Goal: Information Seeking & Learning: Learn about a topic

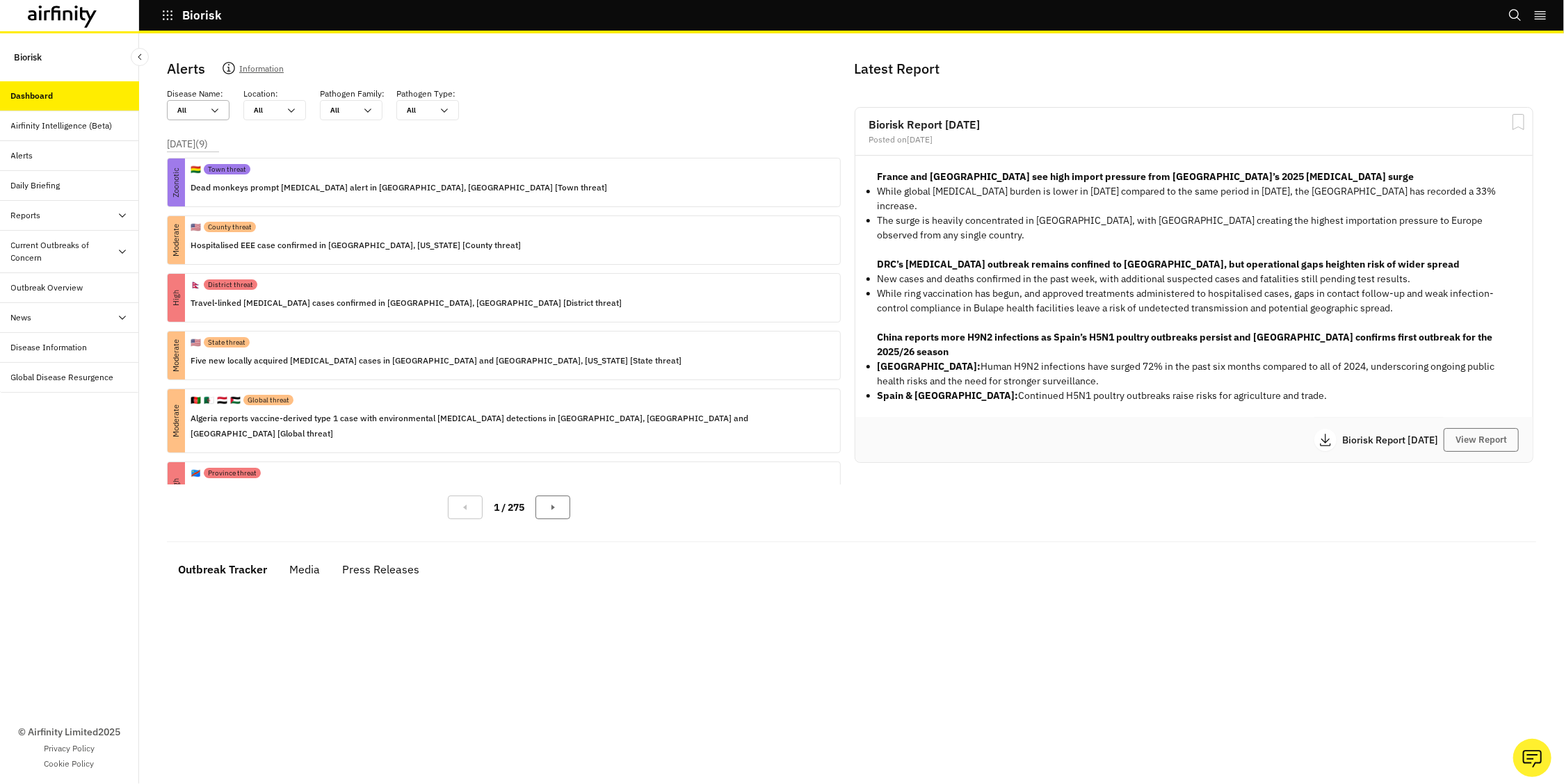
click at [202, 110] on div "All All" at bounding box center [188, 110] width 42 height 19
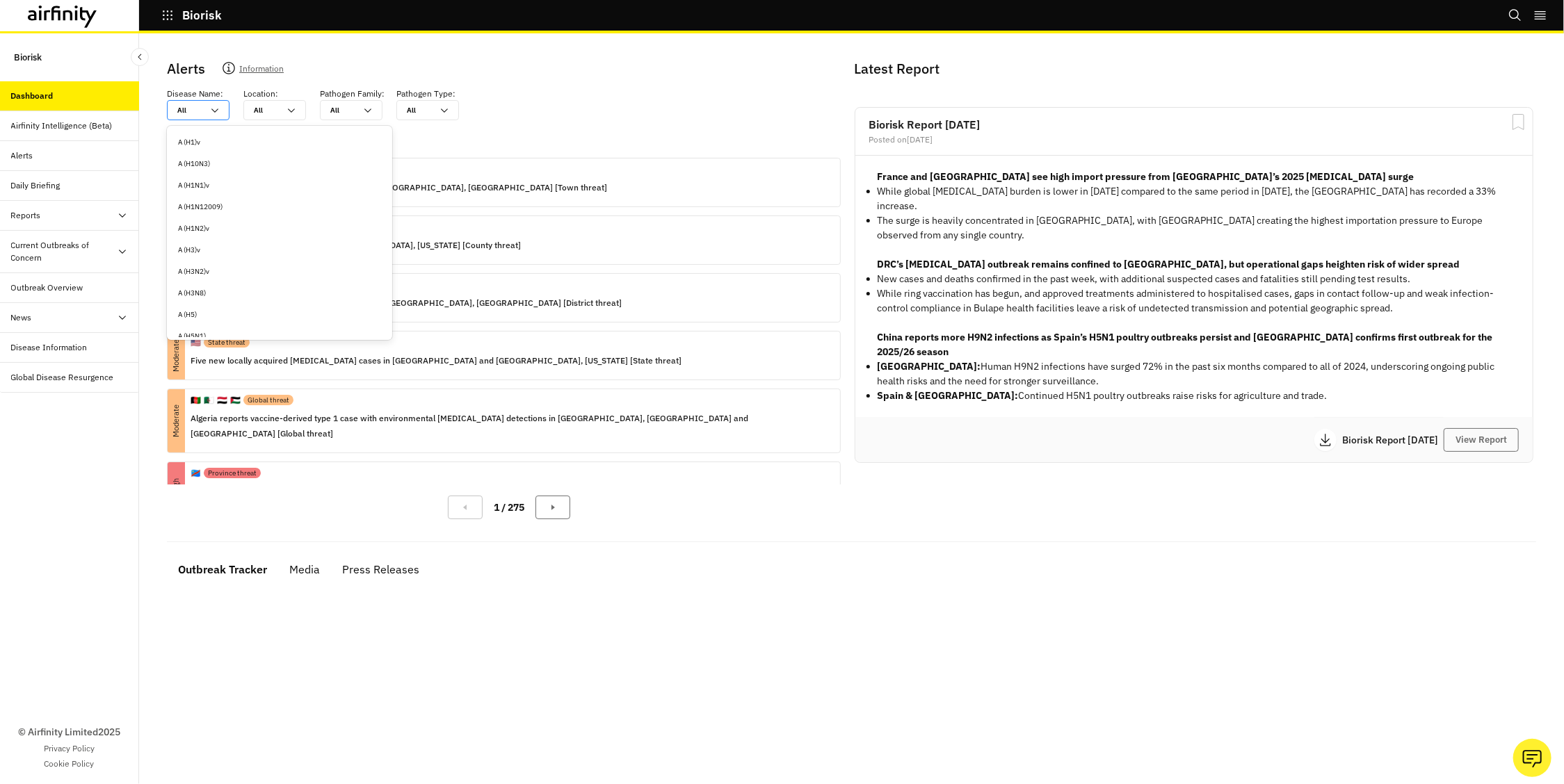
type input "n"
type input "ni"
type input "nip"
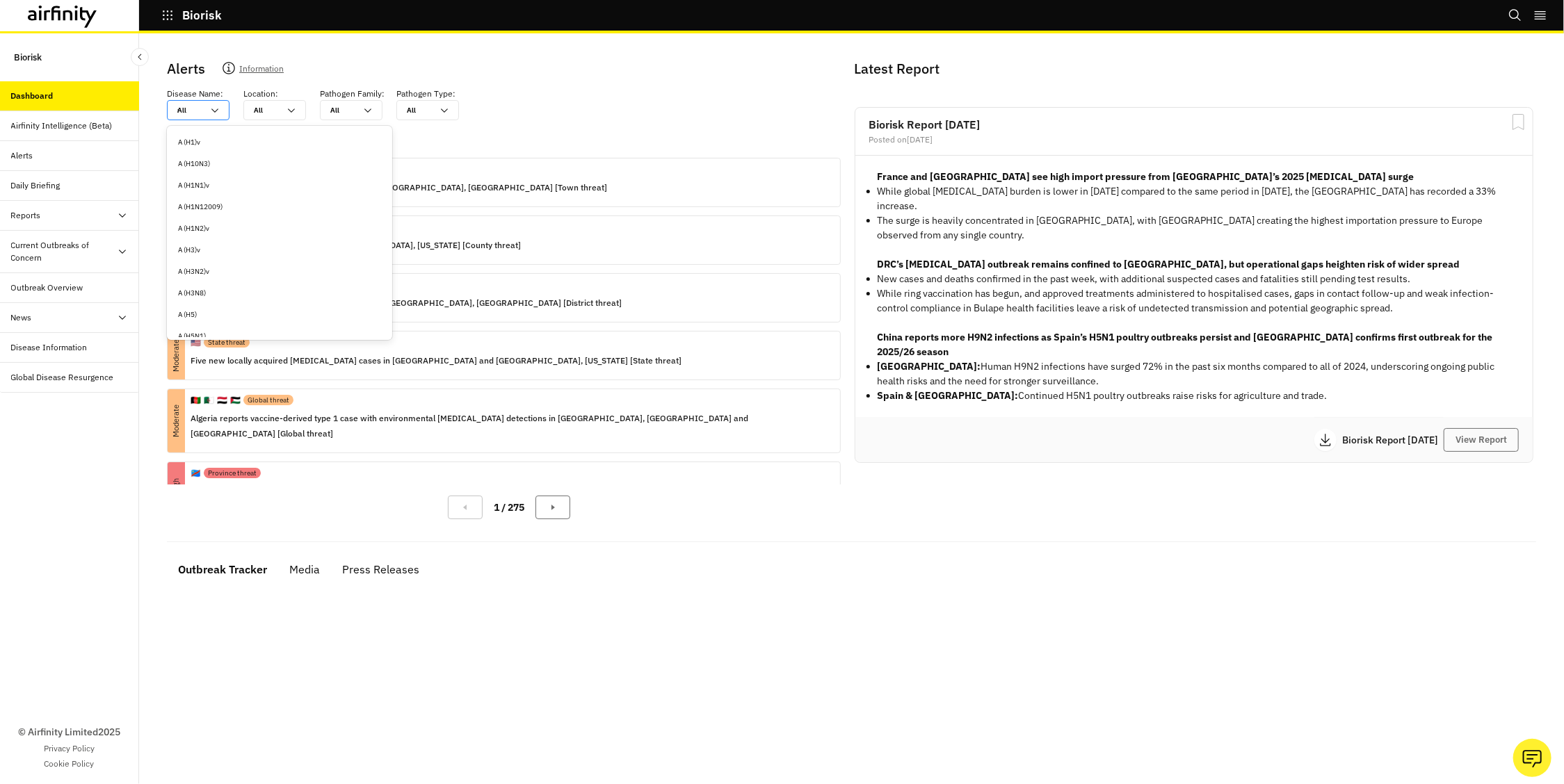
type input "nip"
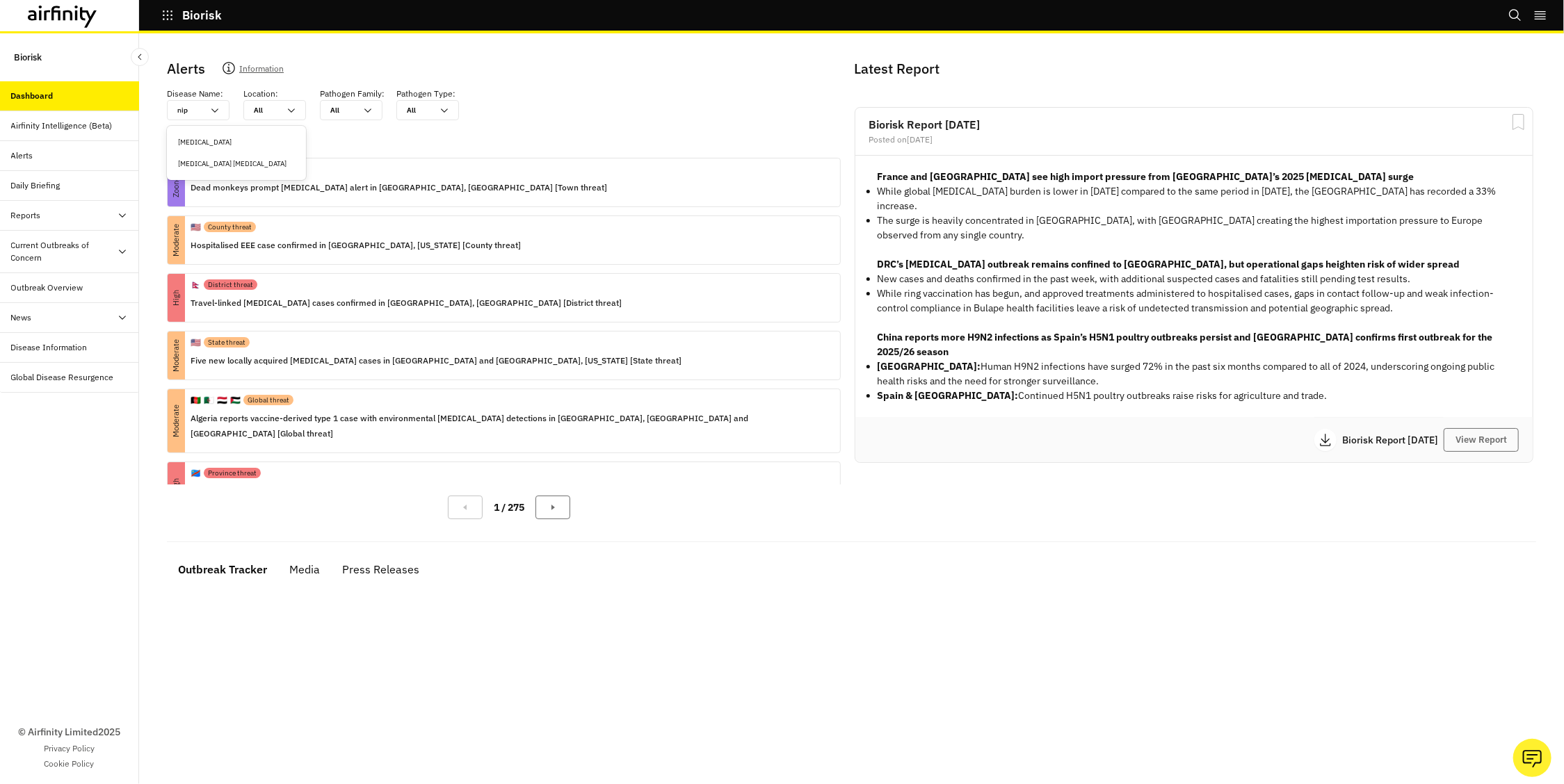
click at [208, 142] on div "[MEDICAL_DATA]" at bounding box center [236, 142] width 117 height 10
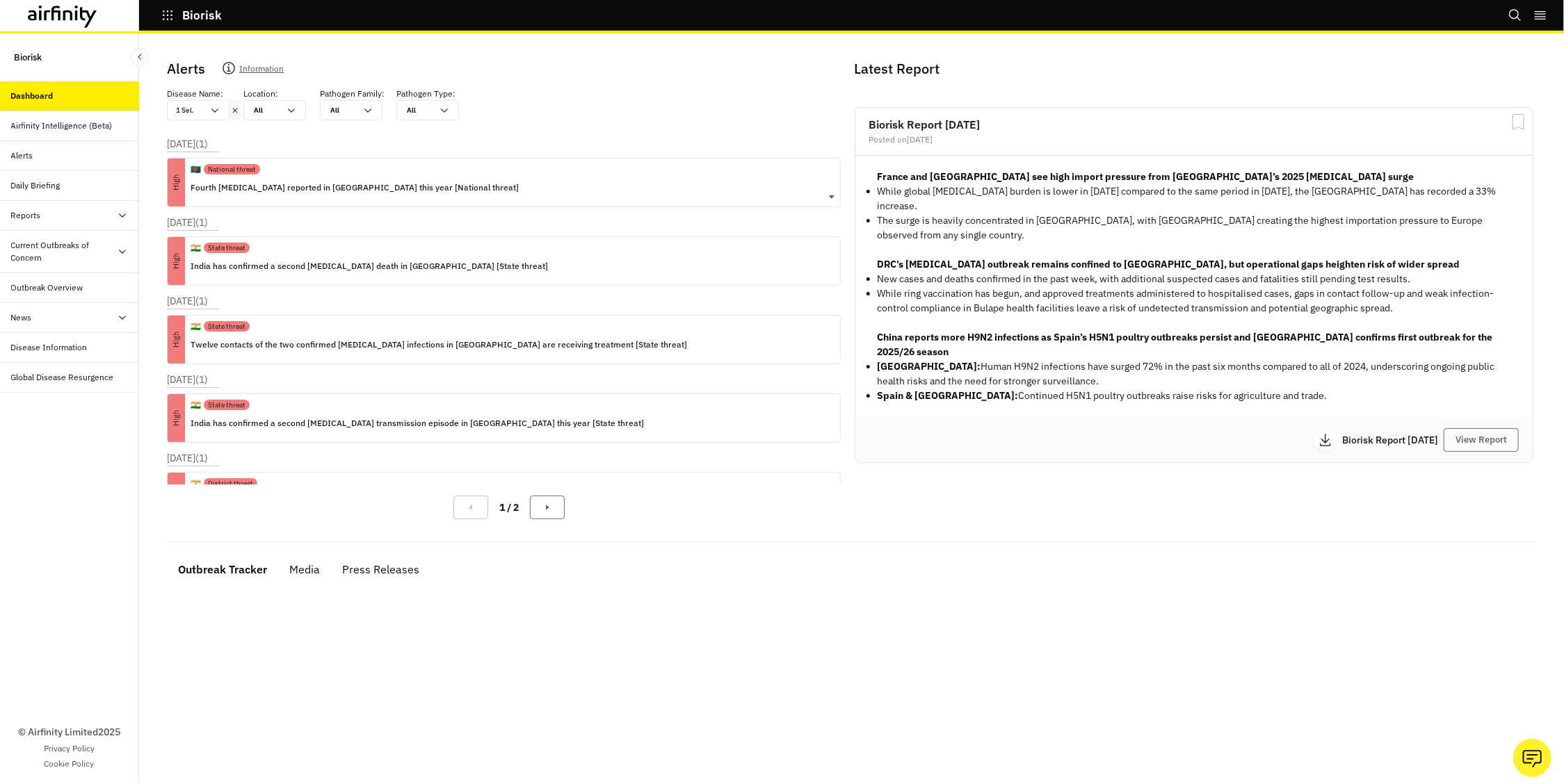
click at [326, 182] on p "Fourth [MEDICAL_DATA] reported in [GEOGRAPHIC_DATA] this year [National threat]" at bounding box center [354, 187] width 328 height 16
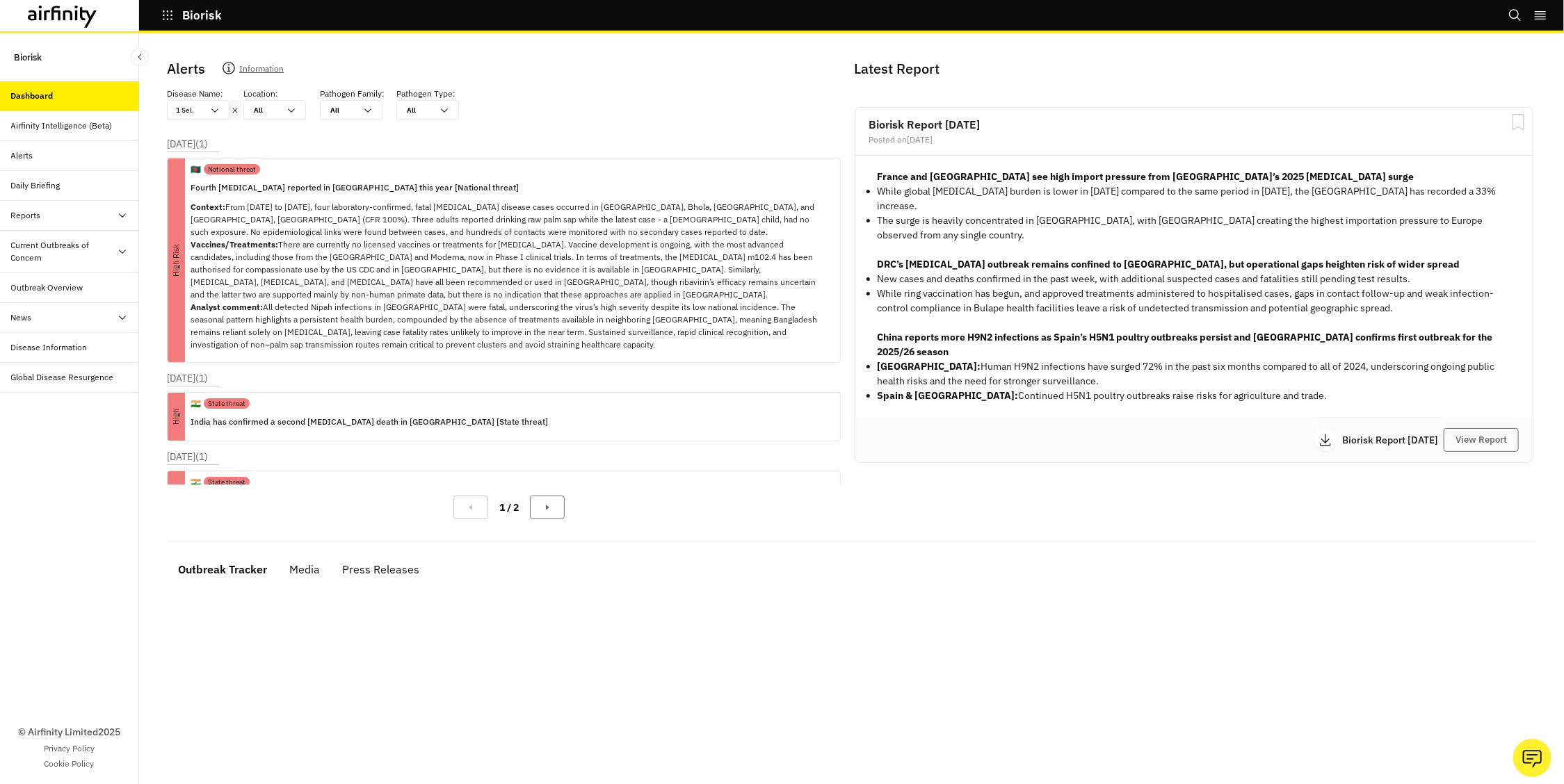
click at [235, 107] on icon at bounding box center [234, 110] width 10 height 11
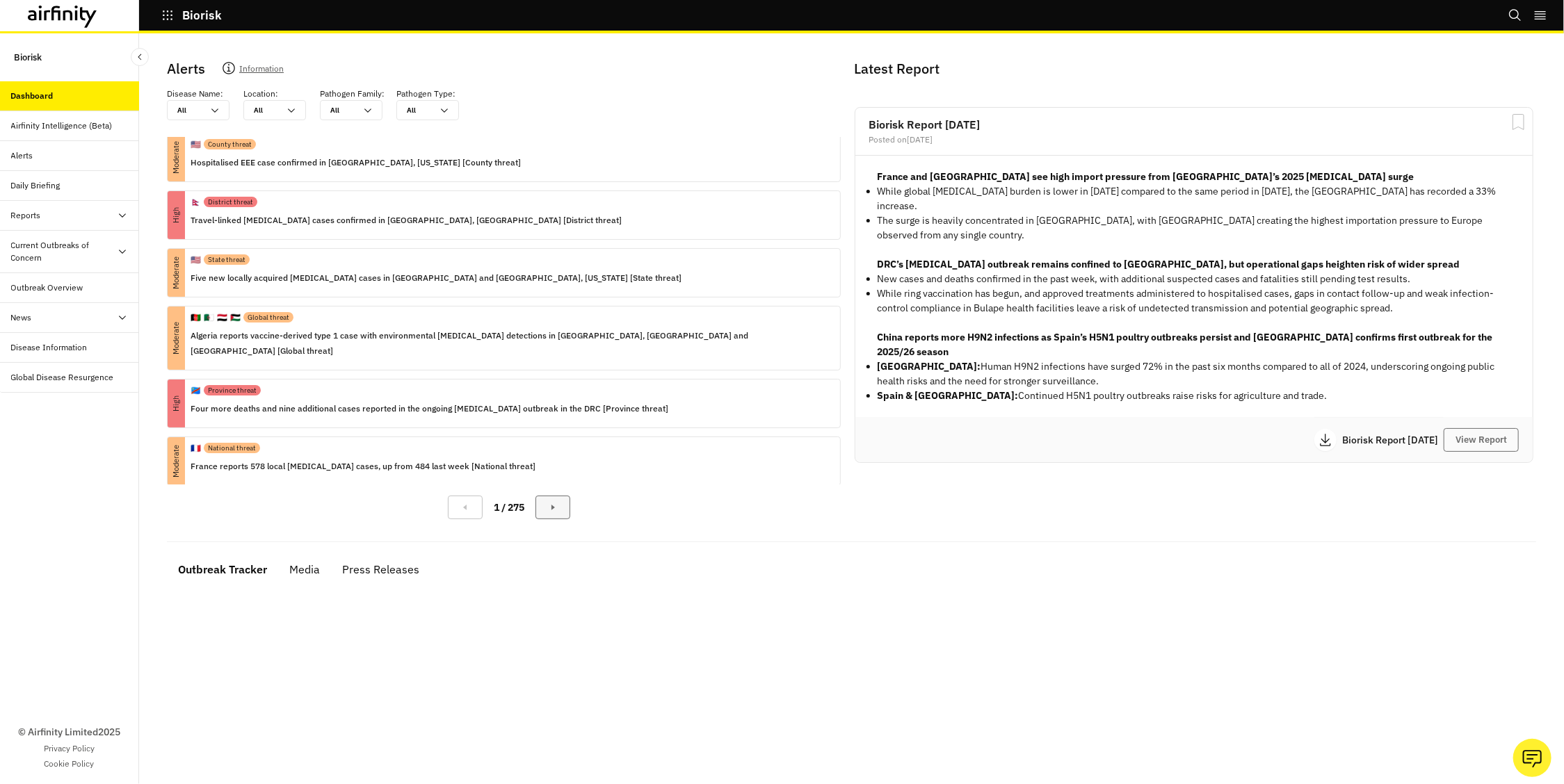
scroll to position [276, 0]
click at [551, 515] on button "Next Page" at bounding box center [552, 508] width 35 height 24
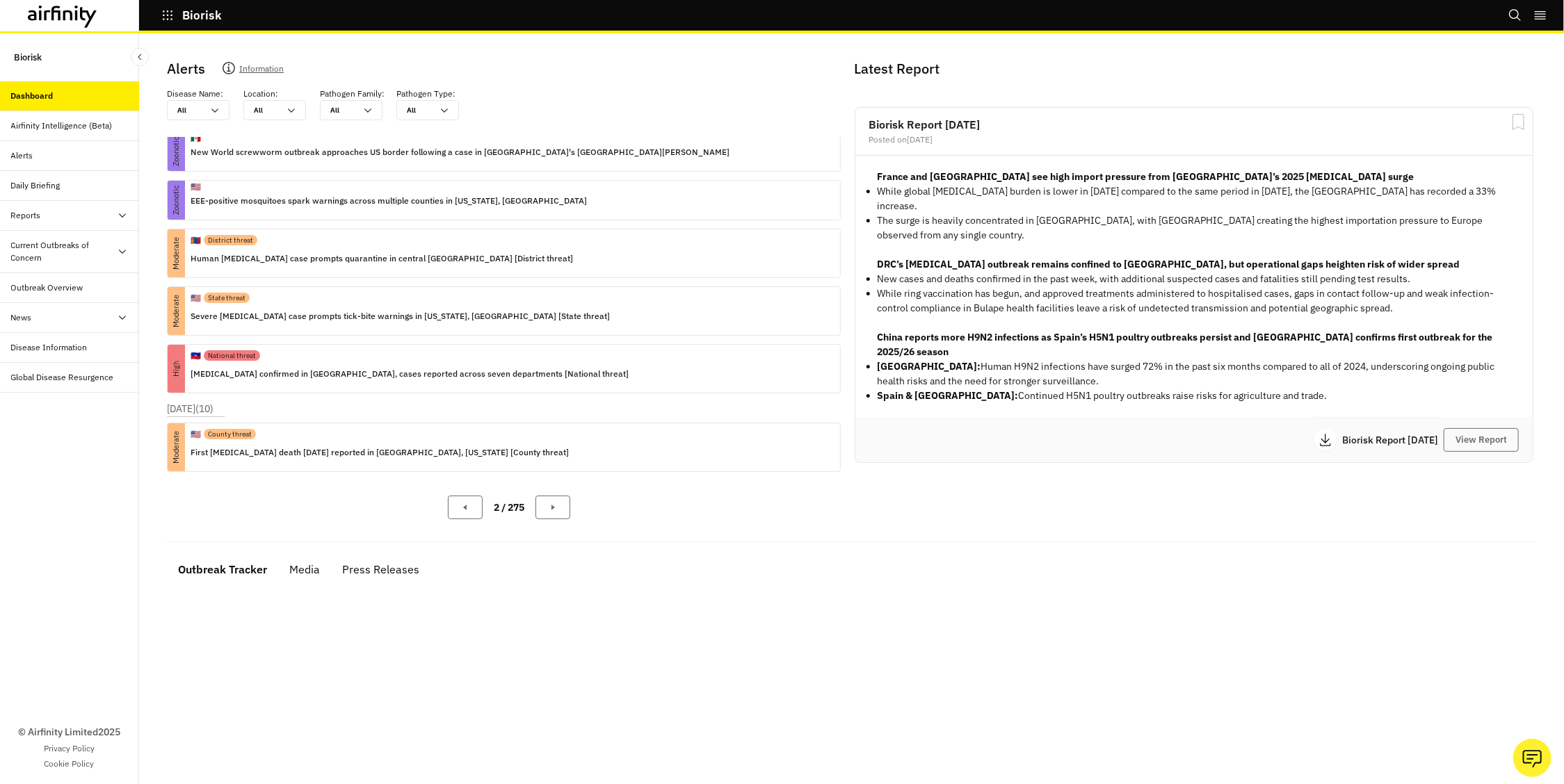
scroll to position [268, 0]
click at [561, 498] on button "Next Page" at bounding box center [552, 508] width 35 height 24
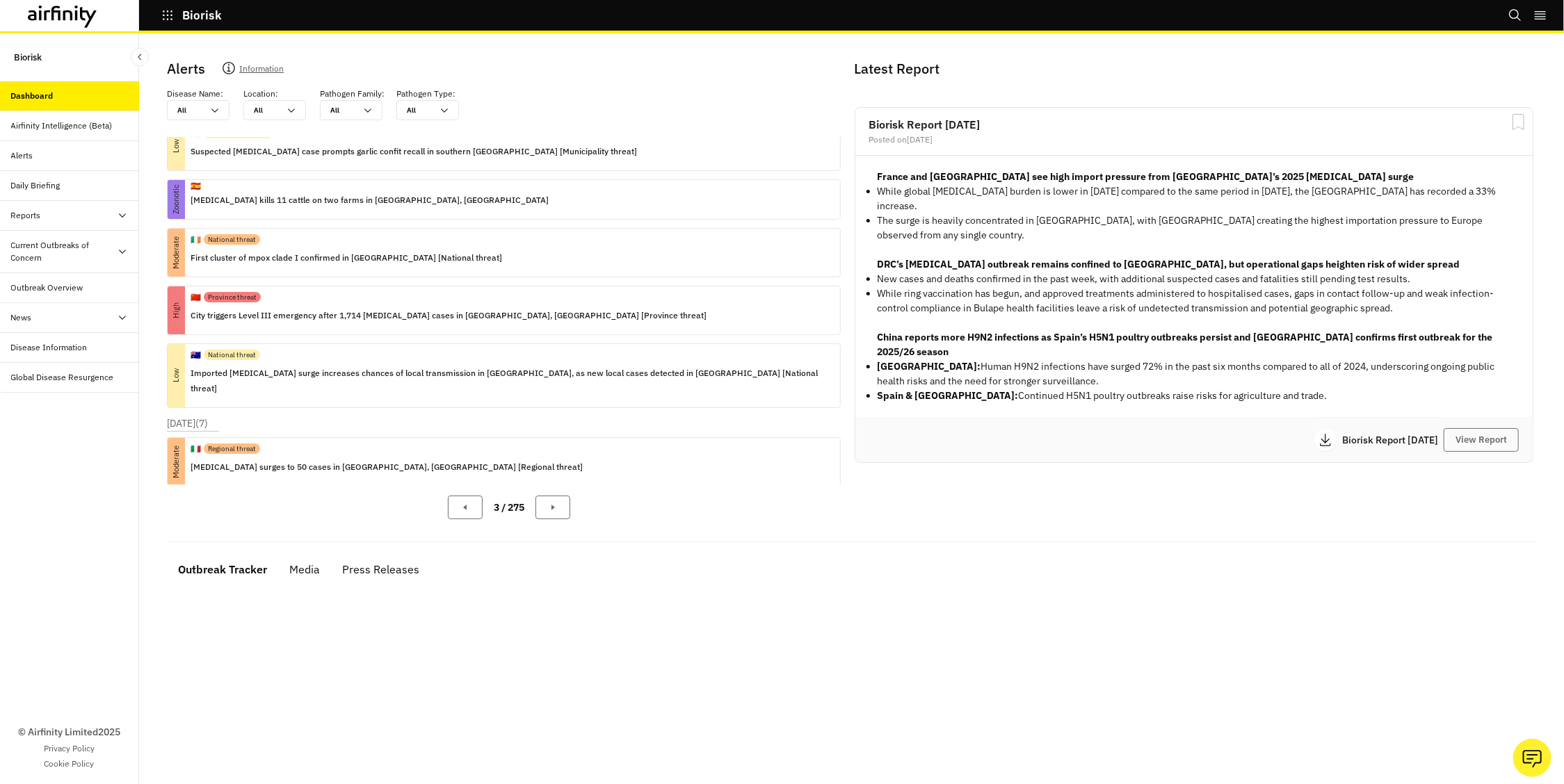
scroll to position [257, 0]
click at [544, 503] on button "Next Page" at bounding box center [552, 508] width 35 height 24
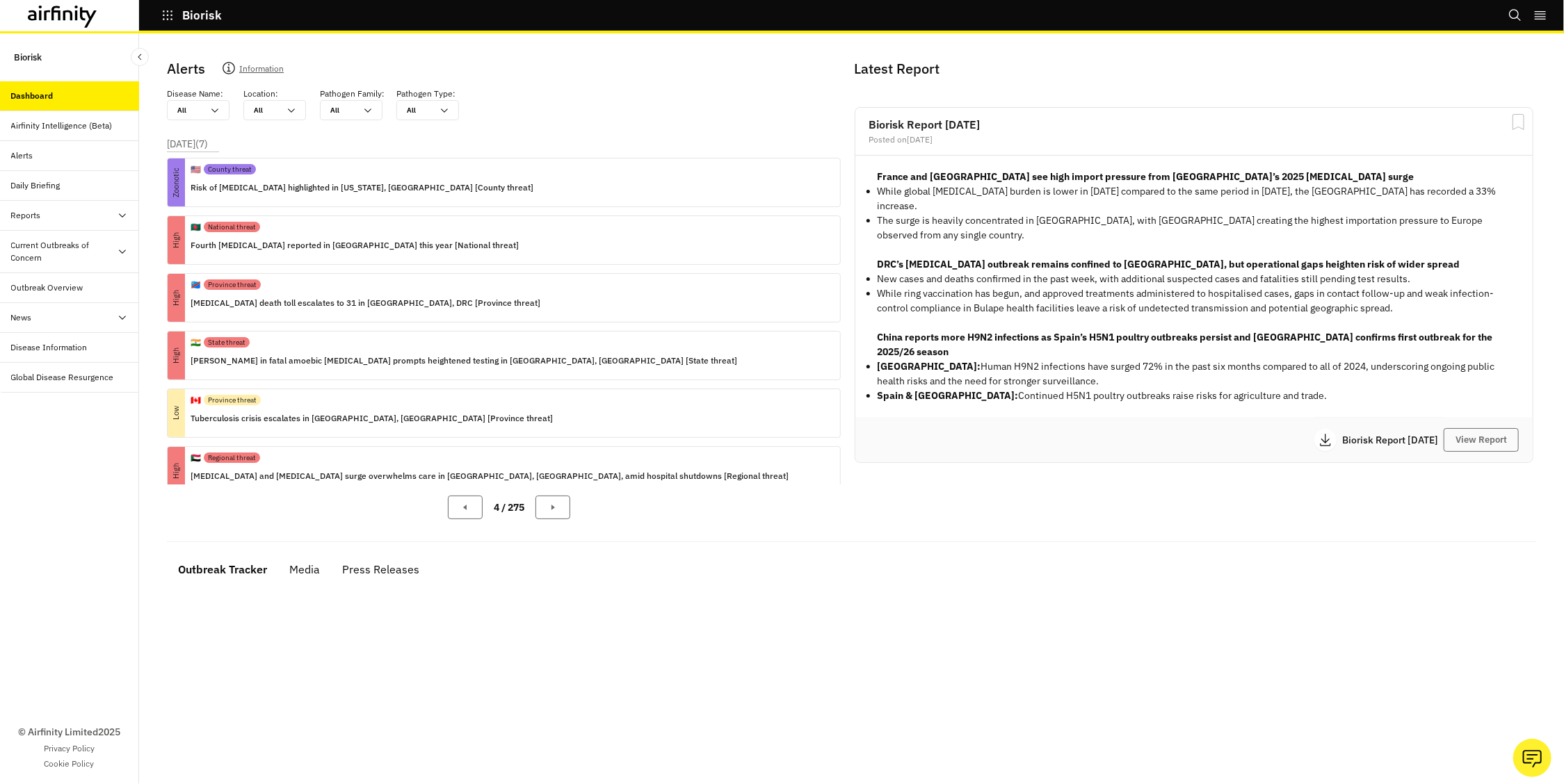
scroll to position [0, 0]
click at [460, 511] on icon "Previous Page" at bounding box center [465, 507] width 11 height 11
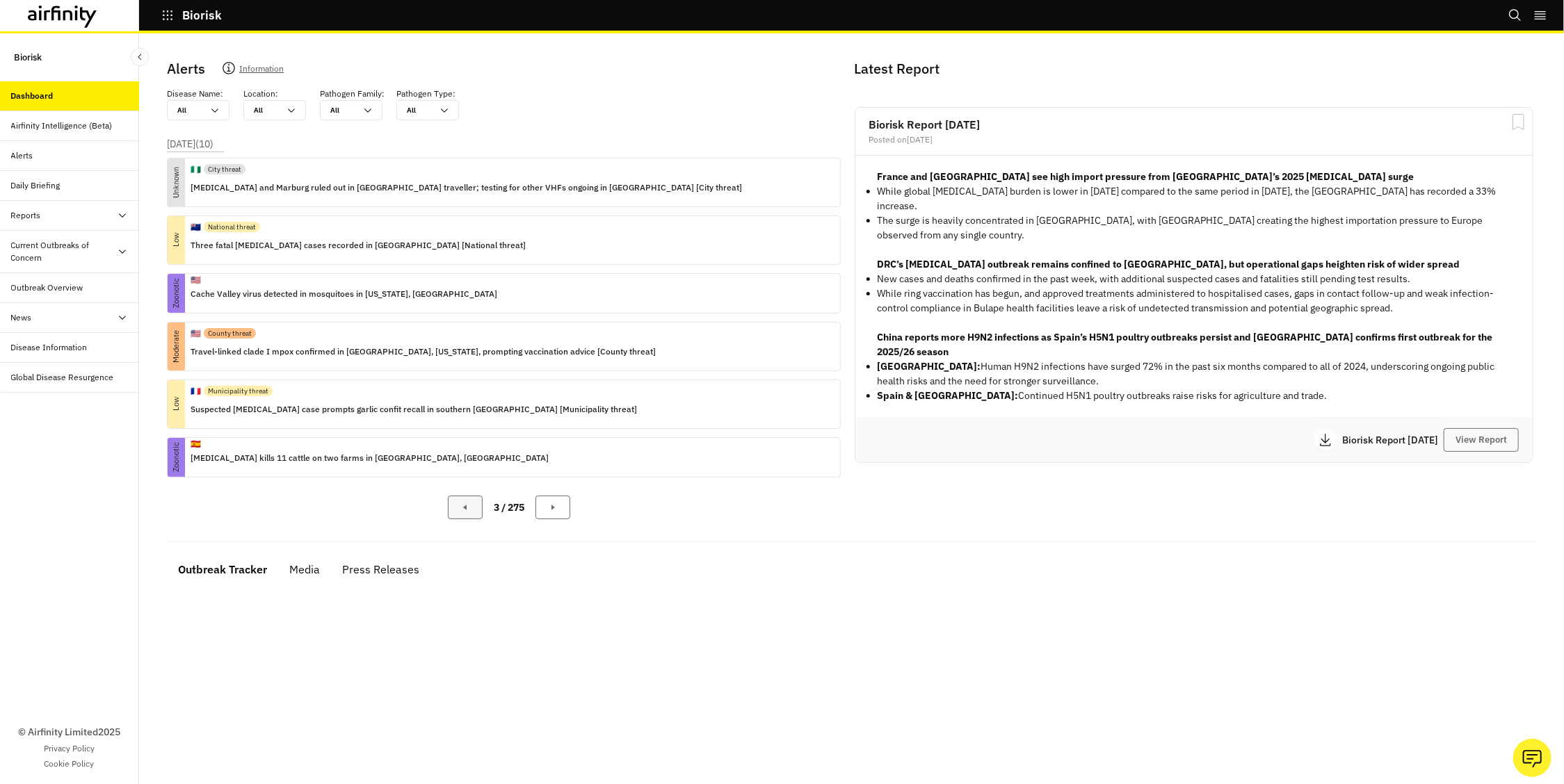
click at [462, 509] on icon "Previous Page" at bounding box center [465, 507] width 11 height 11
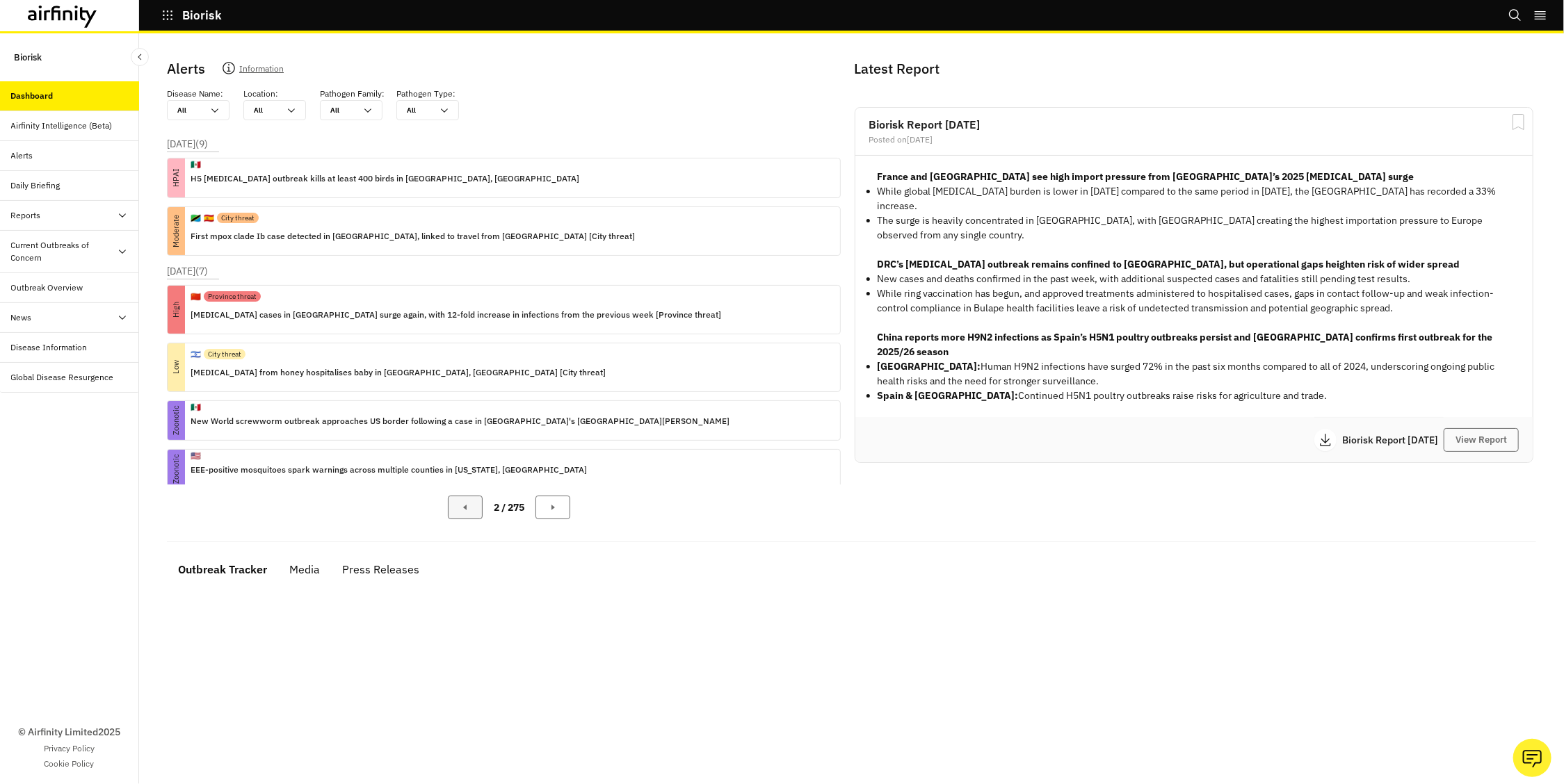
click at [460, 507] on icon "Previous Page" at bounding box center [465, 507] width 11 height 11
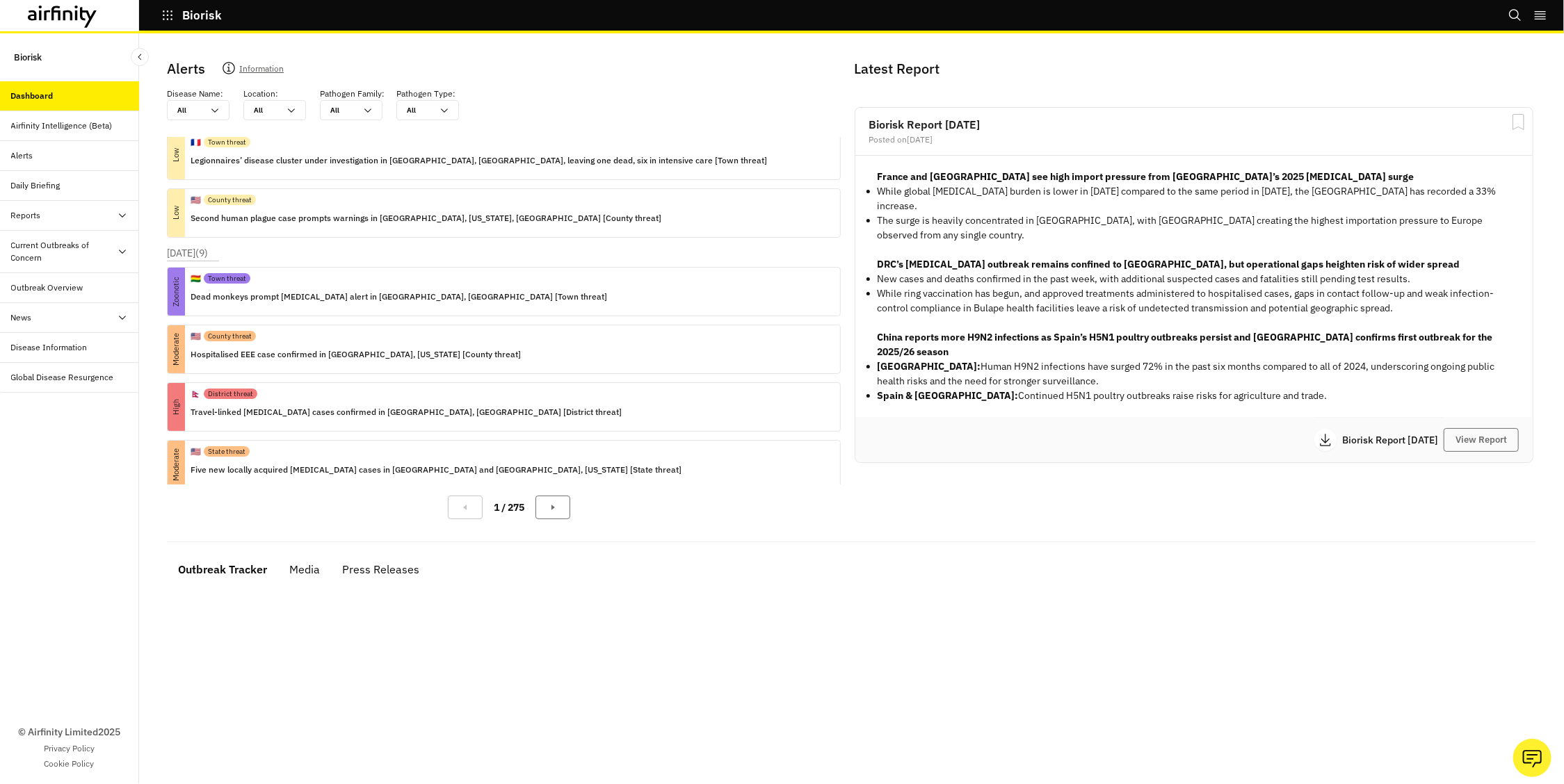
scroll to position [78, 0]
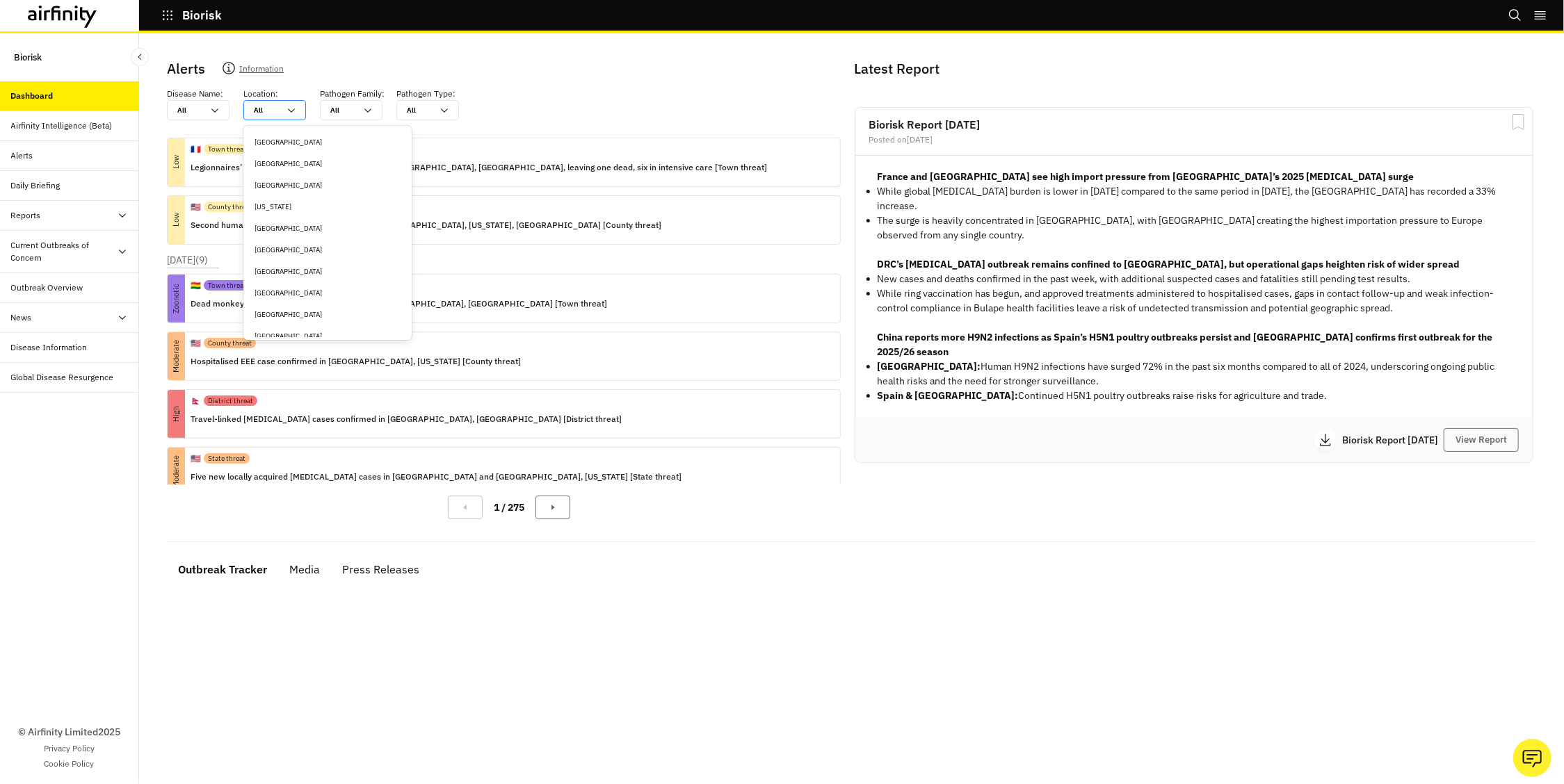
click at [296, 113] on icon at bounding box center [291, 110] width 11 height 11
type input "u"
type input "un"
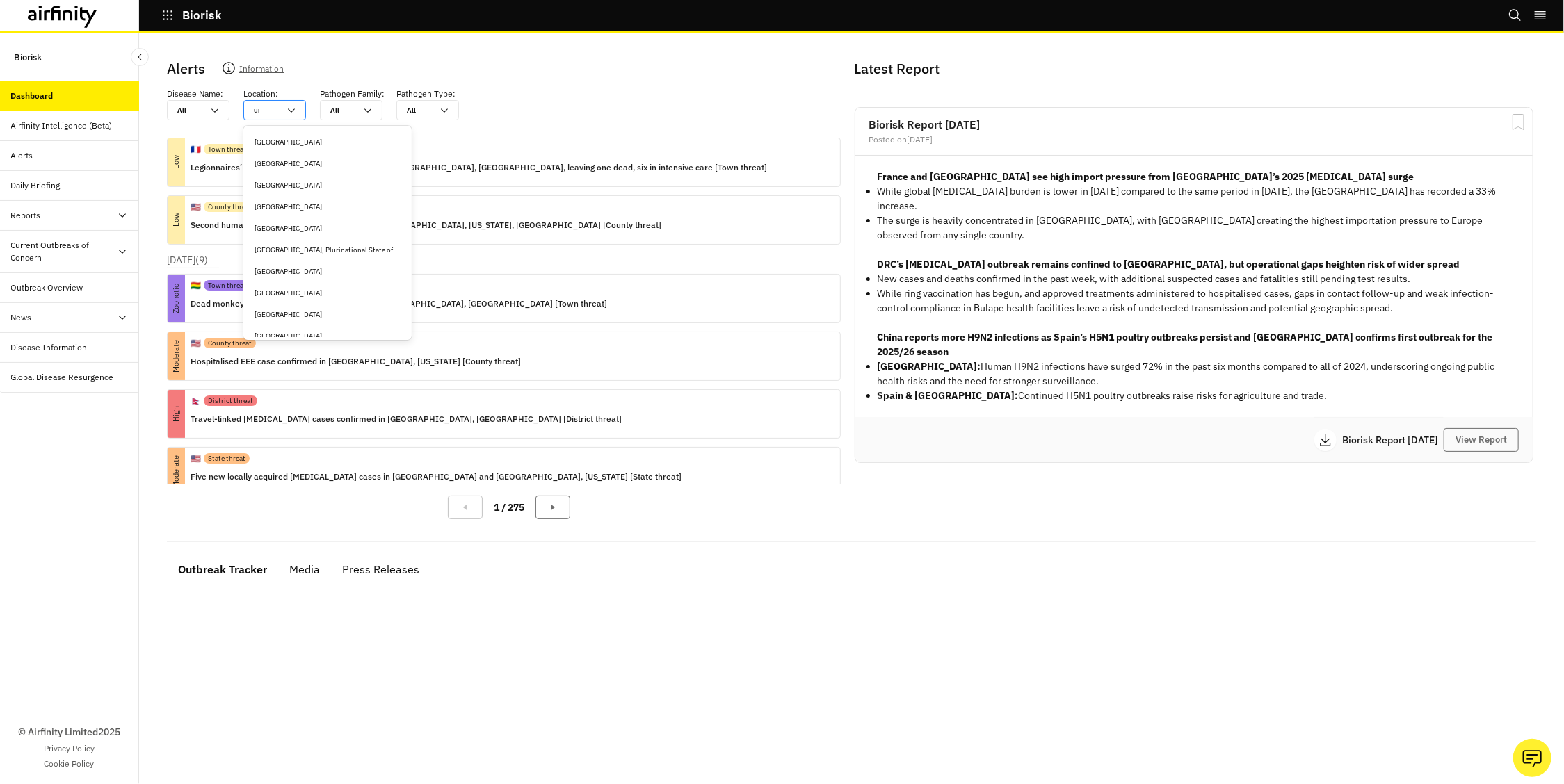
type input "uni"
type input "unit"
type input "unite"
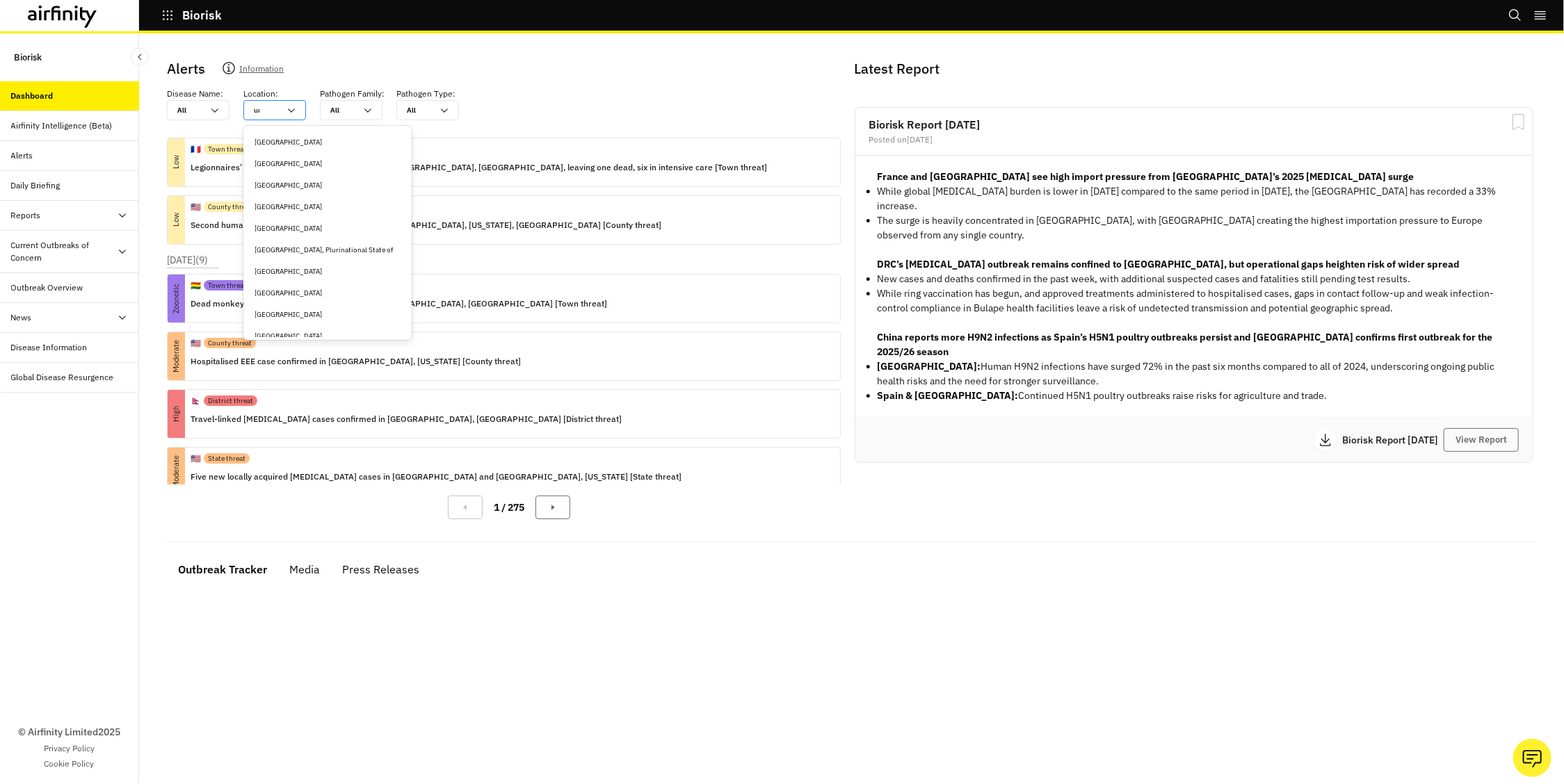
type input "unite"
type input "united"
click at [288, 203] on div "[GEOGRAPHIC_DATA]" at bounding box center [327, 207] width 146 height 10
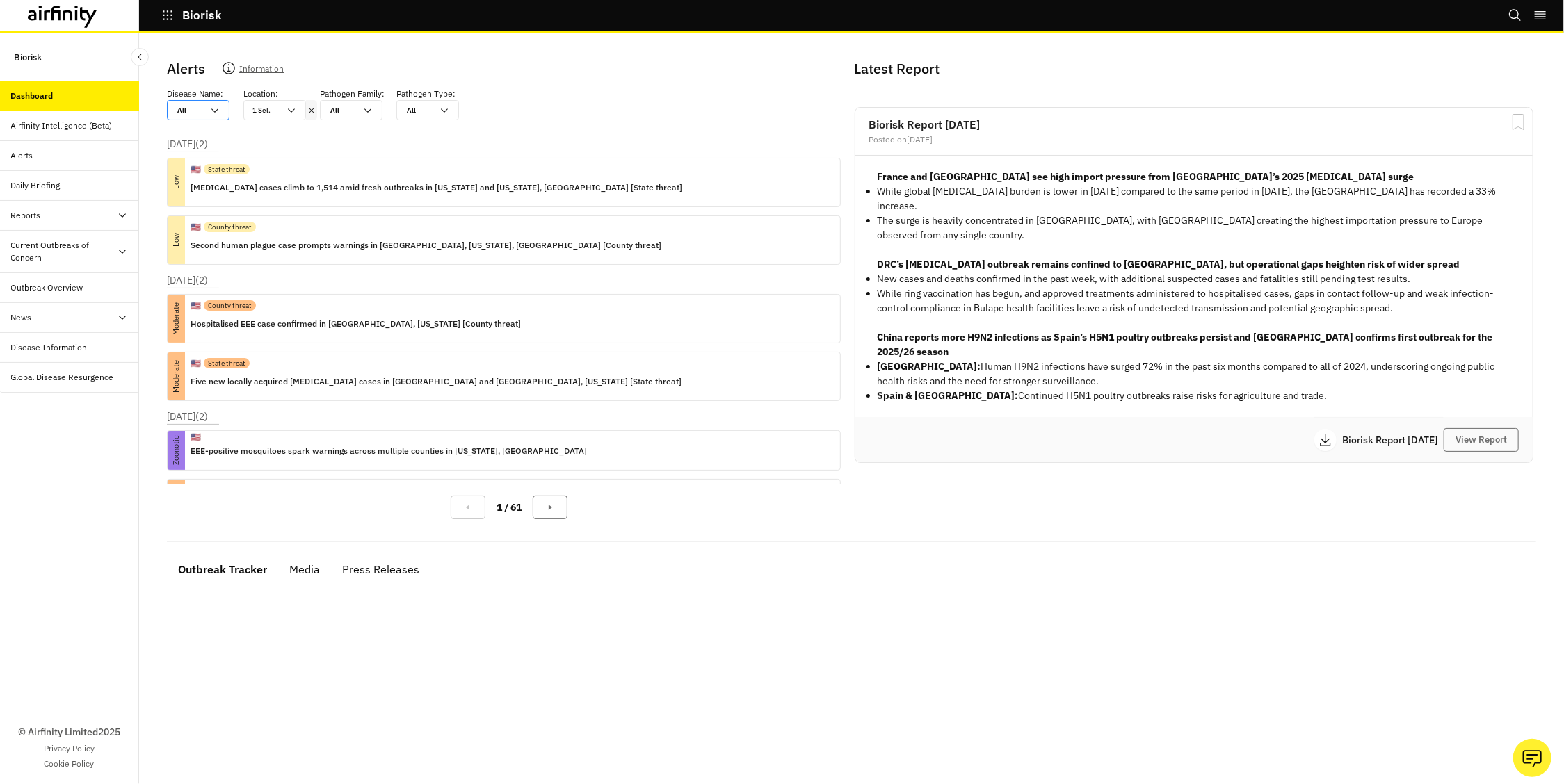
click at [196, 113] on div at bounding box center [190, 110] width 25 height 13
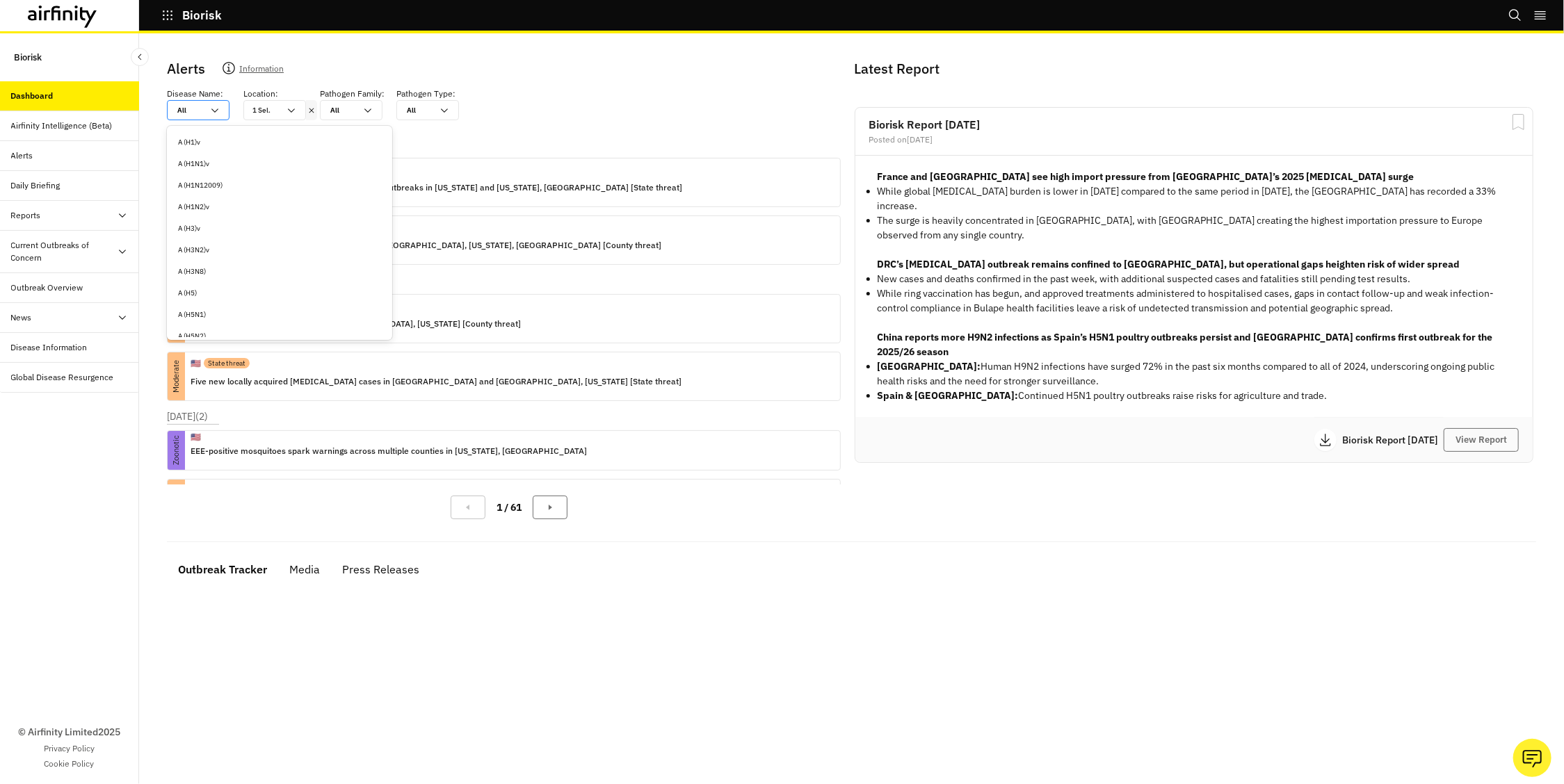
type input "p"
type input "pl"
type input "pla"
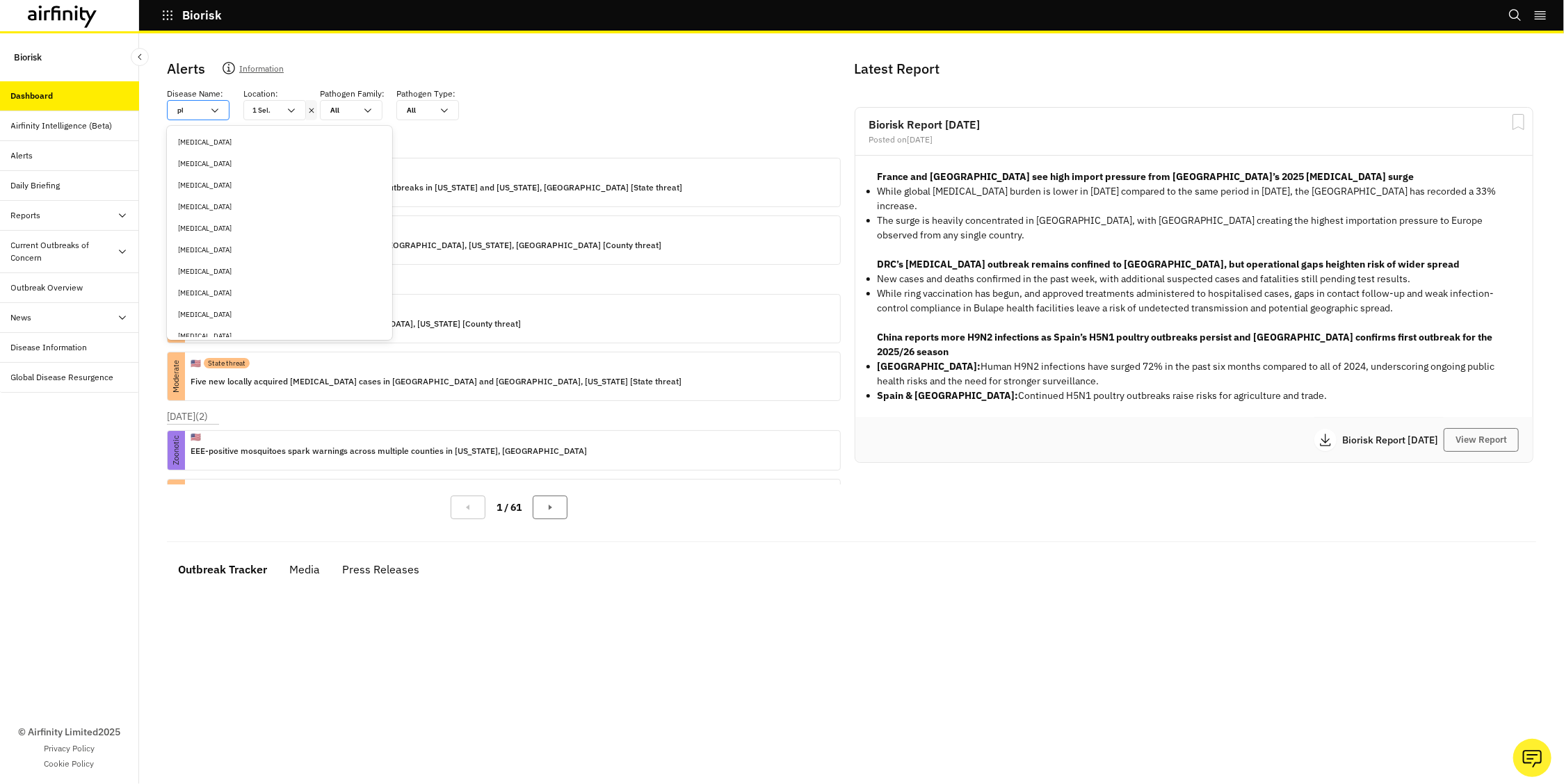
type input "pla"
type input "plag"
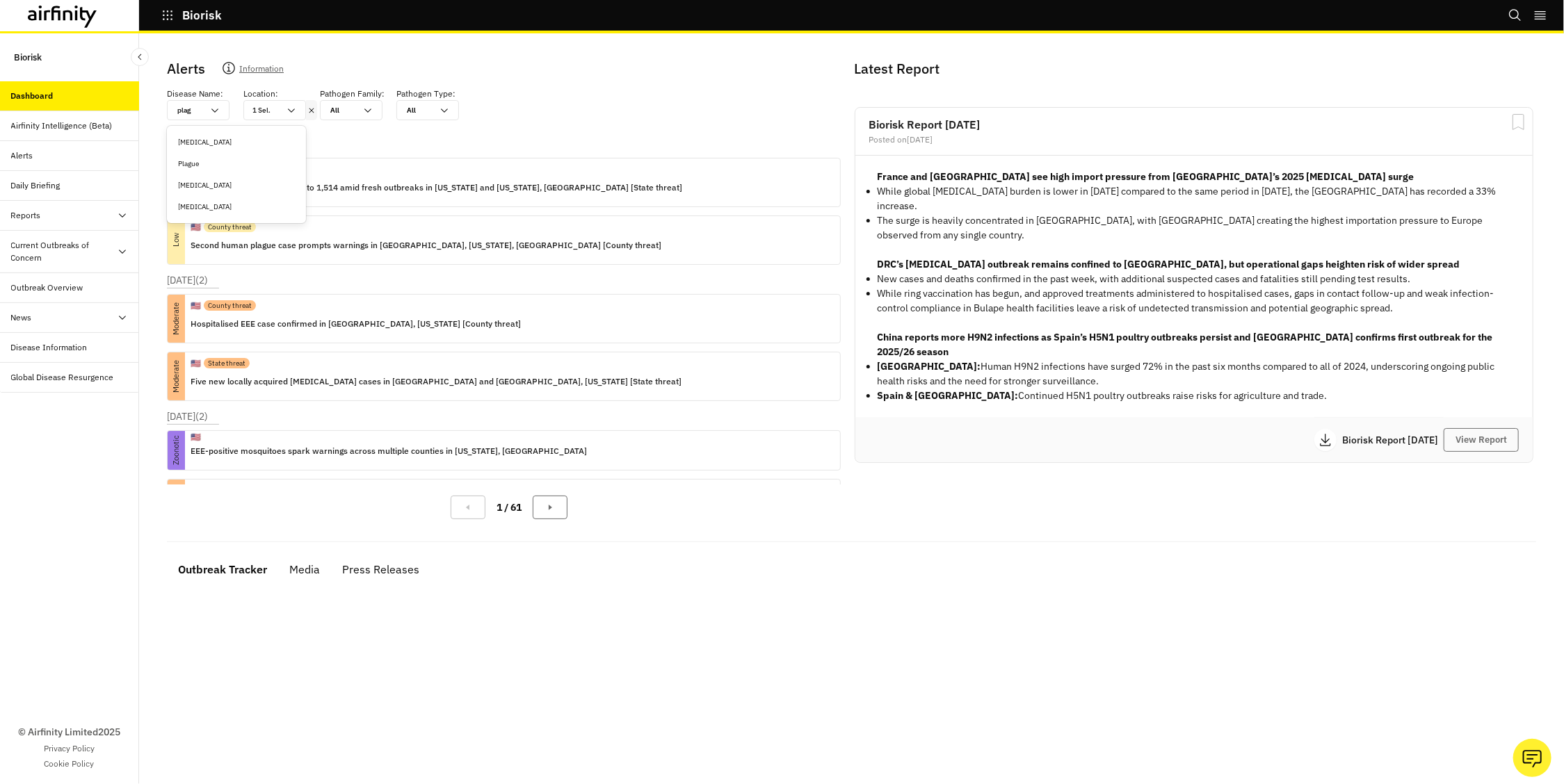
click at [209, 142] on div "[MEDICAL_DATA]" at bounding box center [236, 142] width 117 height 10
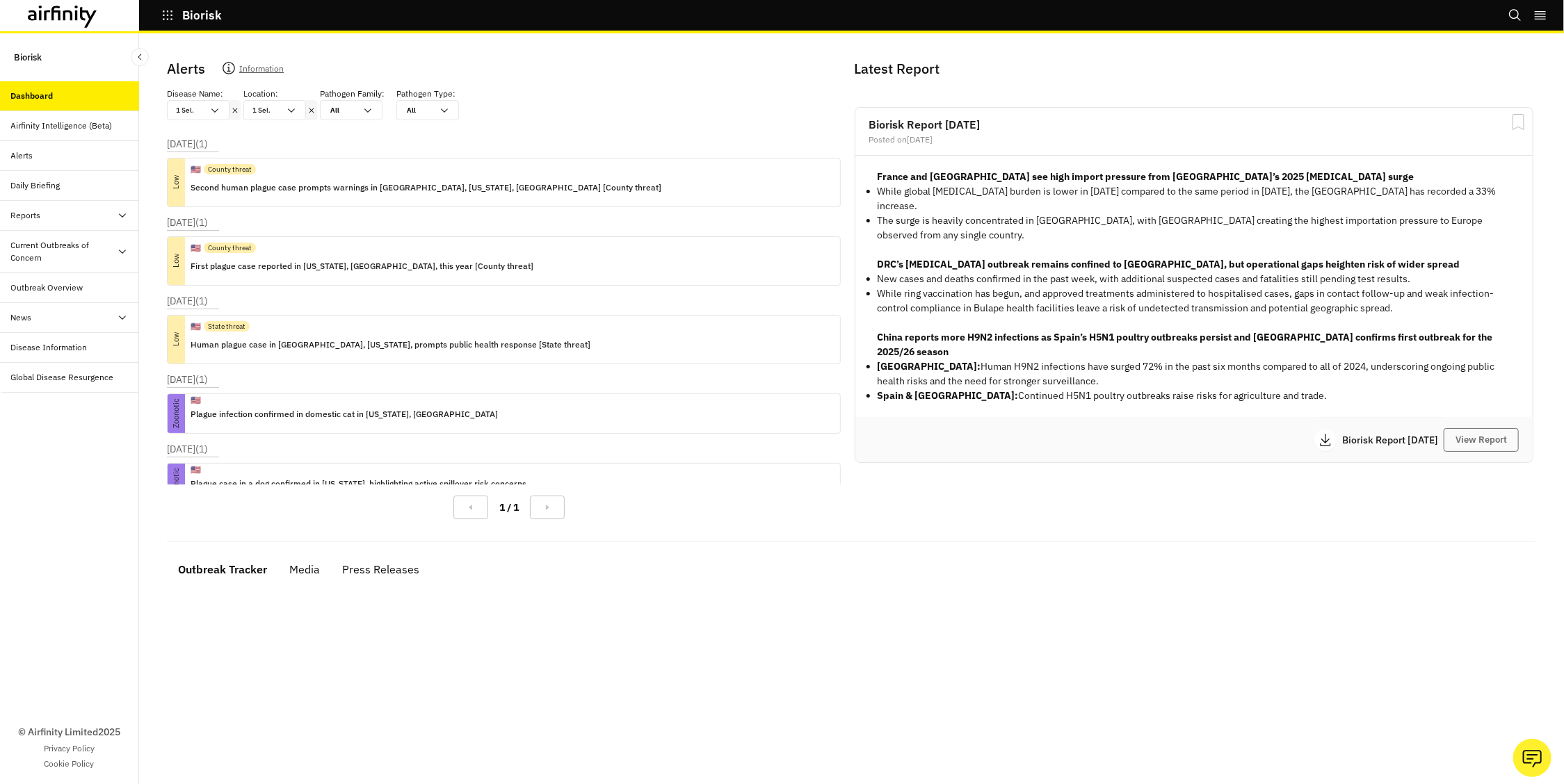
click at [237, 107] on icon at bounding box center [234, 110] width 10 height 11
click at [236, 107] on div at bounding box center [235, 110] width 11 height 20
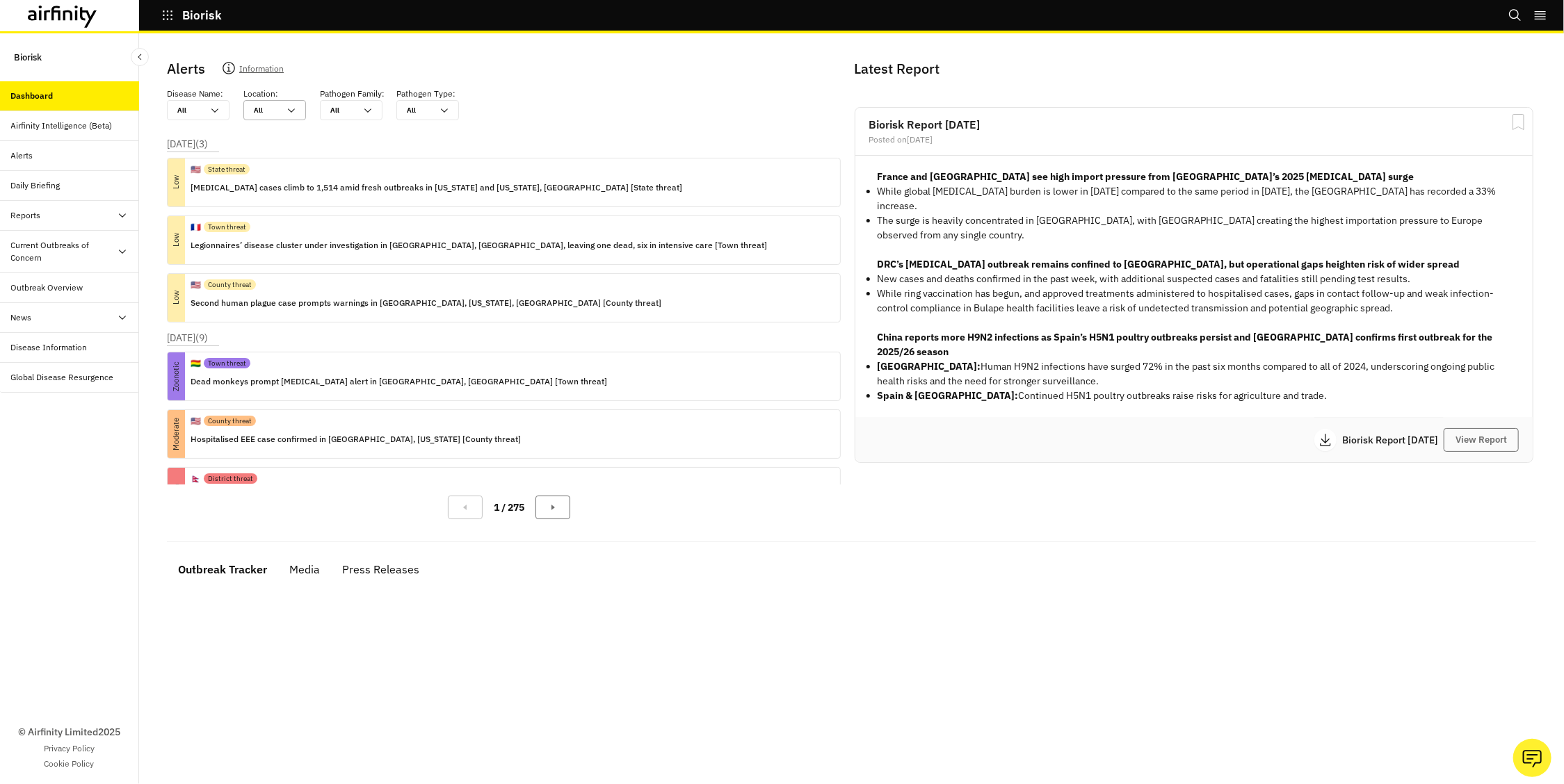
click at [263, 115] on div at bounding box center [266, 110] width 25 height 13
type input "c"
type input "ch"
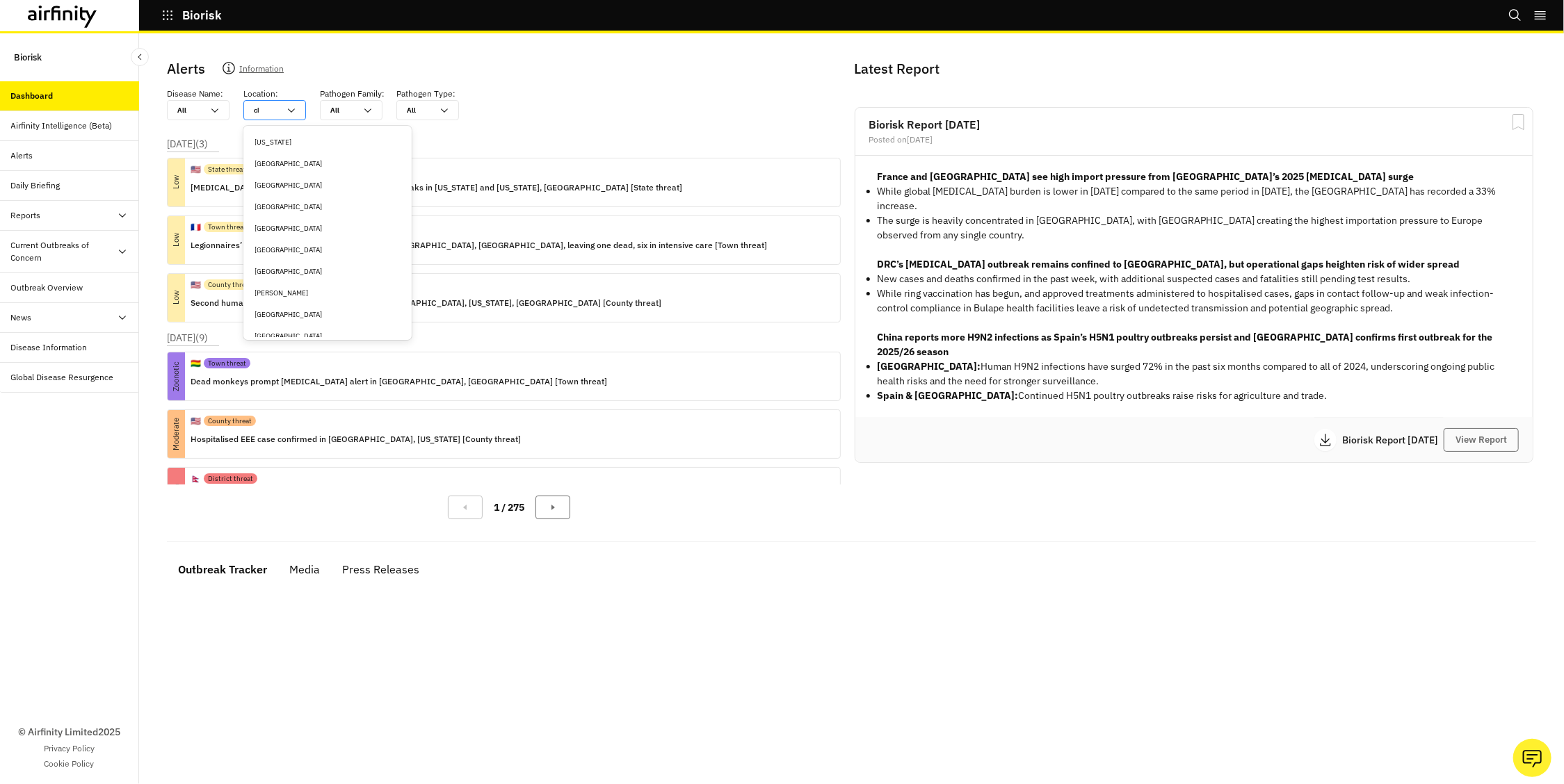
type input "chi"
type input "chin"
type input "china"
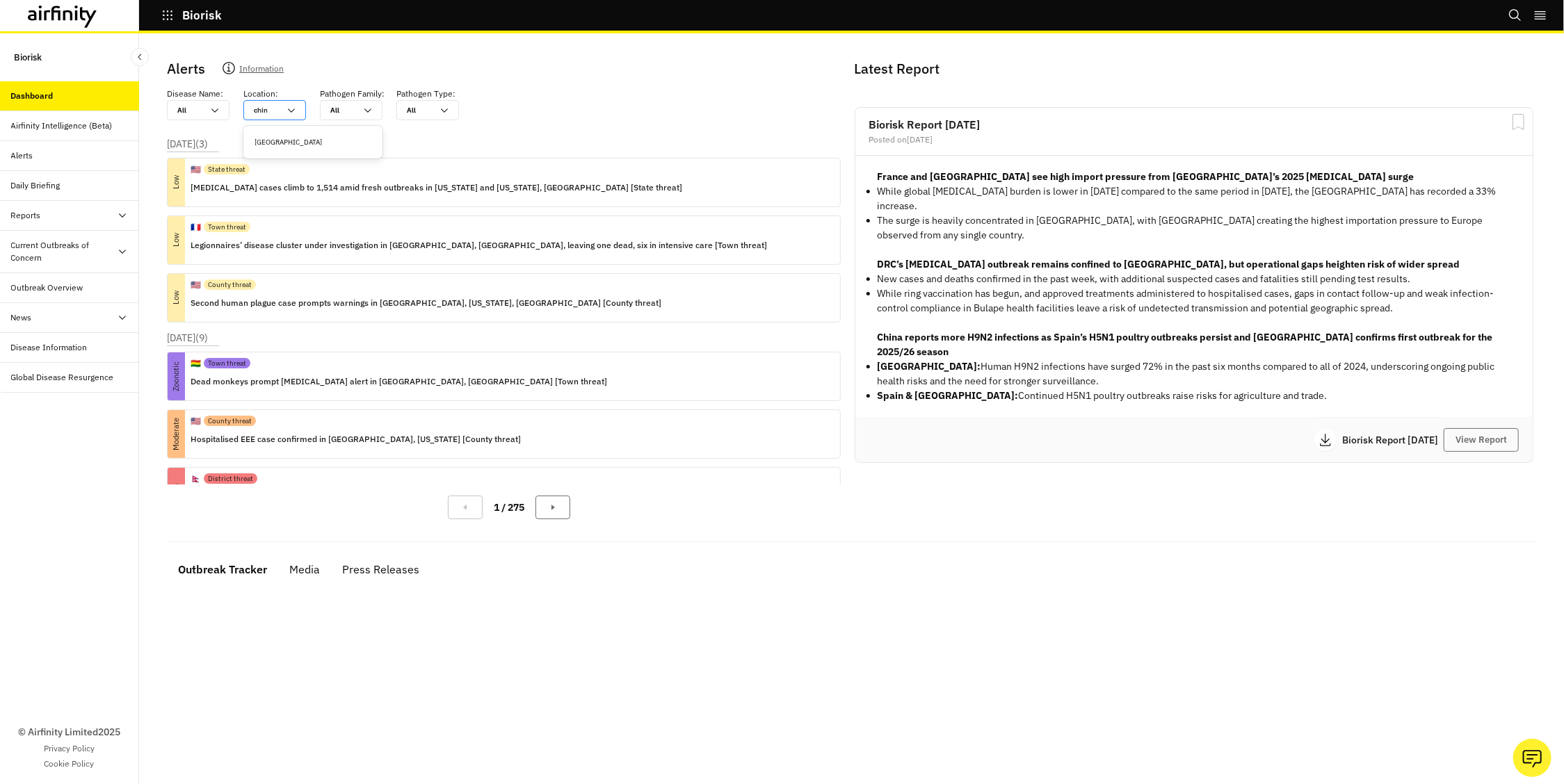
type input "china"
click at [284, 140] on div "[GEOGRAPHIC_DATA]" at bounding box center [313, 142] width 117 height 10
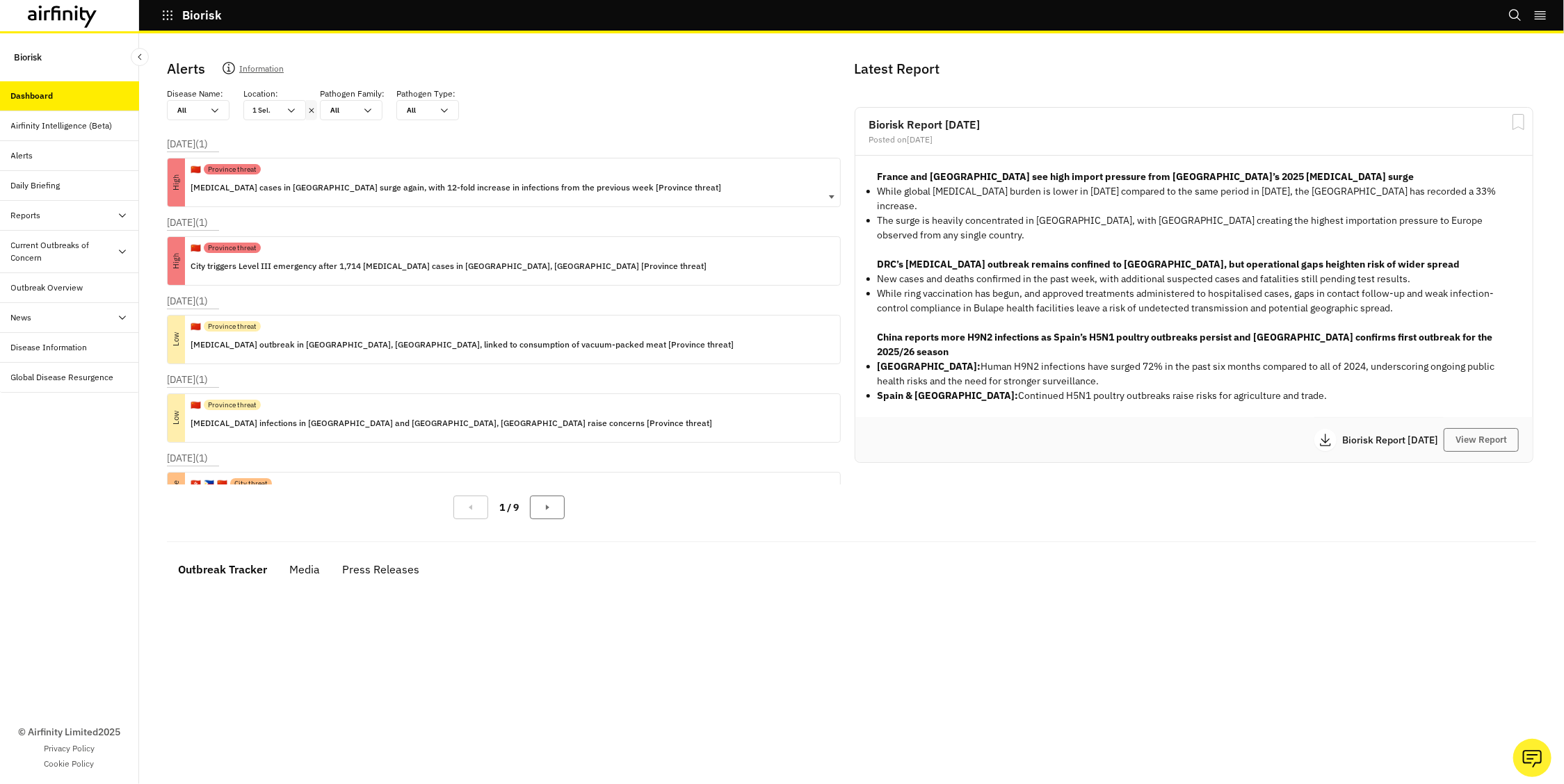
click at [341, 199] on div "🇨🇳 Province threat Chikungunya cases in Guangdong surge again, with 12-fold inc…" at bounding box center [456, 182] width 531 height 48
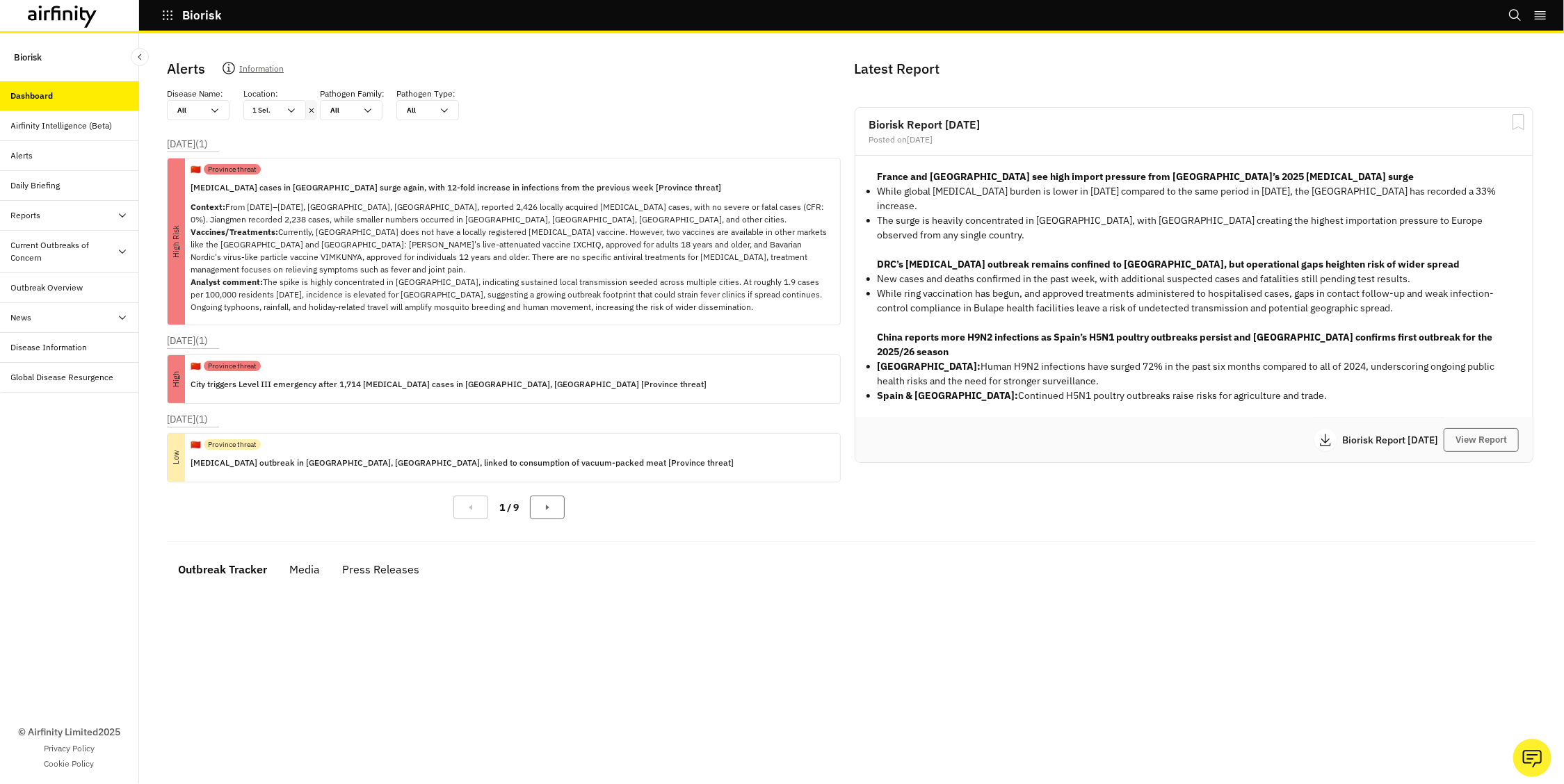
click at [314, 109] on icon at bounding box center [311, 110] width 10 height 11
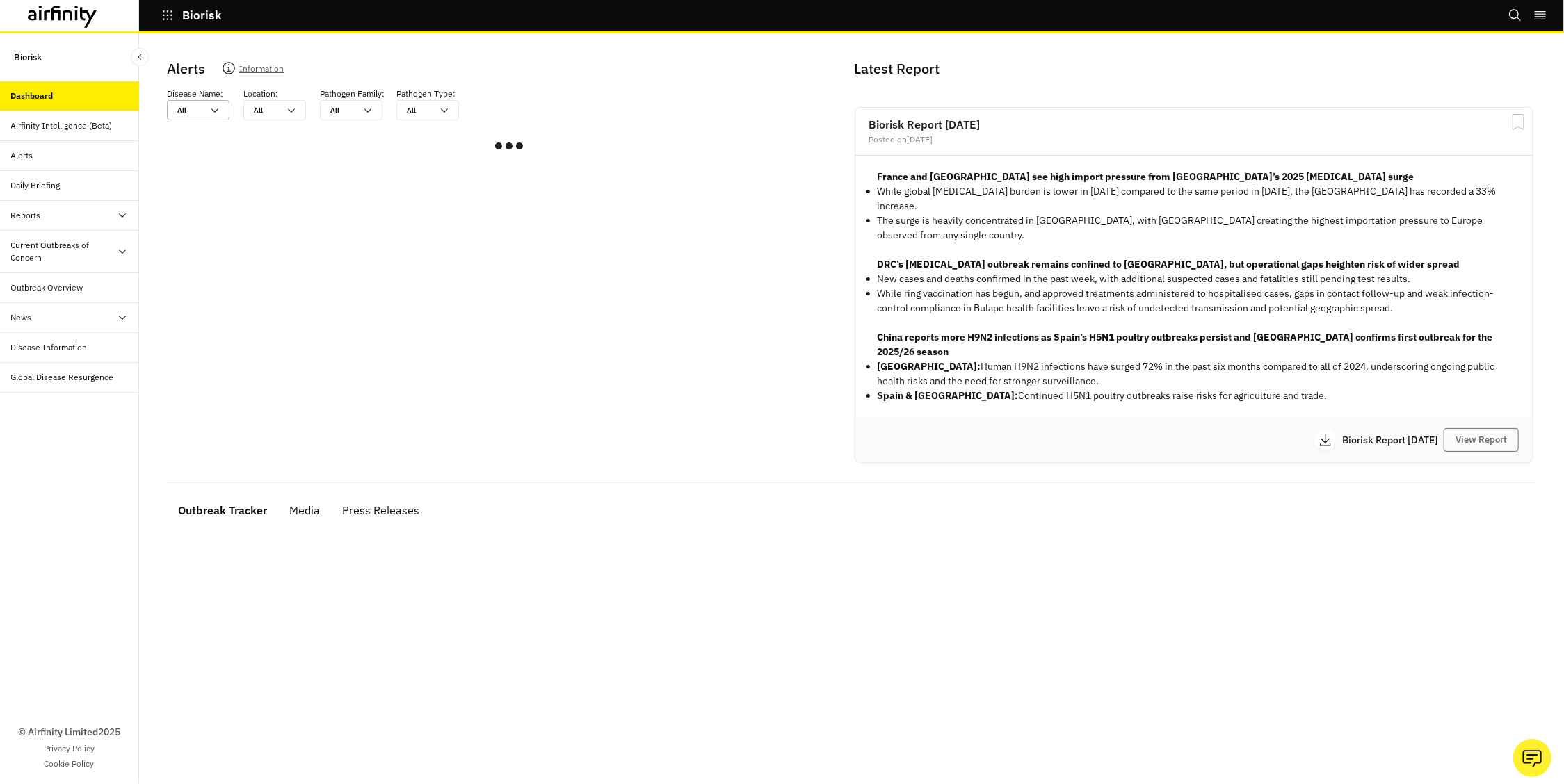
click at [208, 113] on div "All All" at bounding box center [188, 110] width 42 height 19
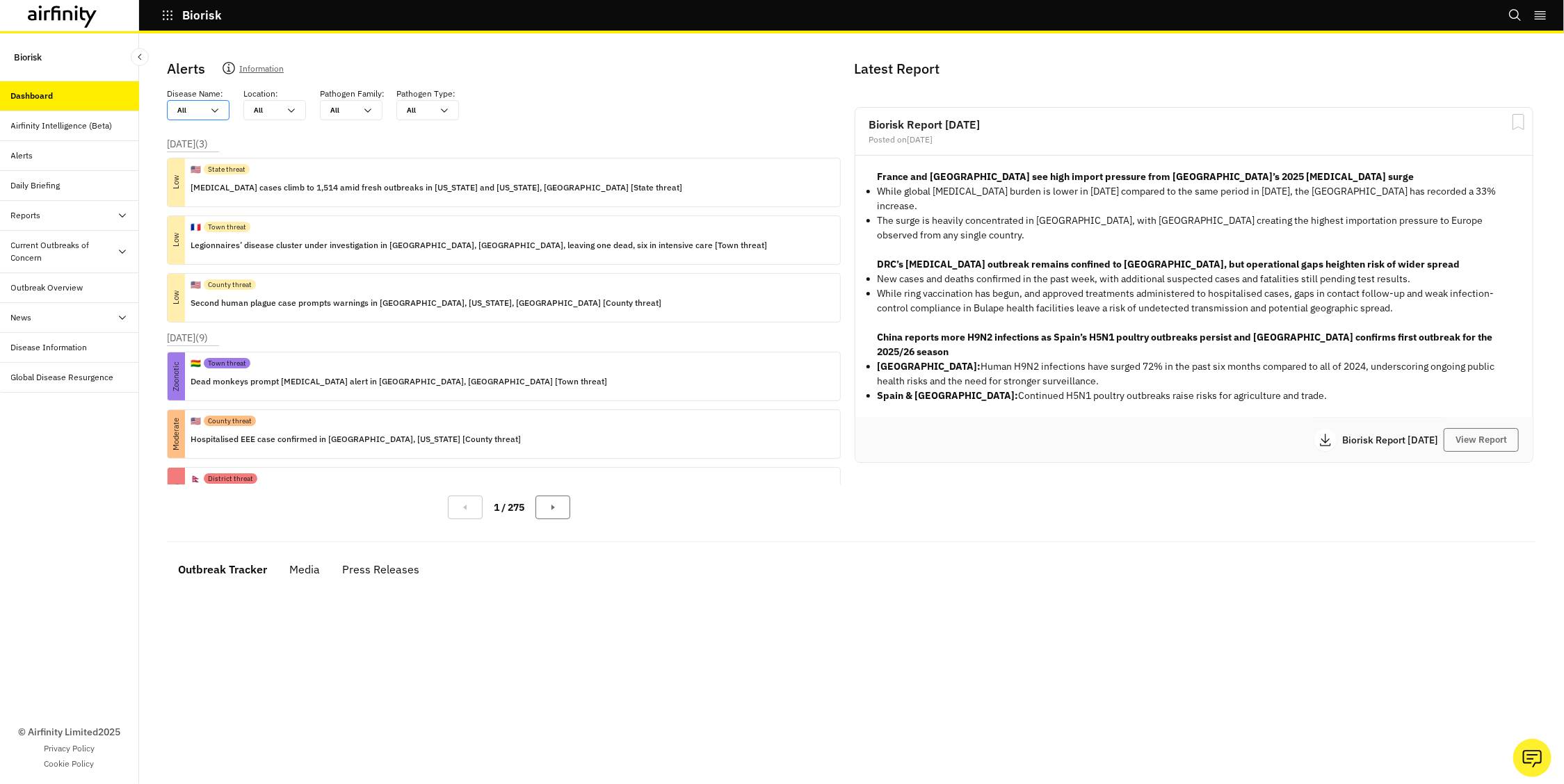
click at [208, 113] on div "All All" at bounding box center [188, 110] width 42 height 19
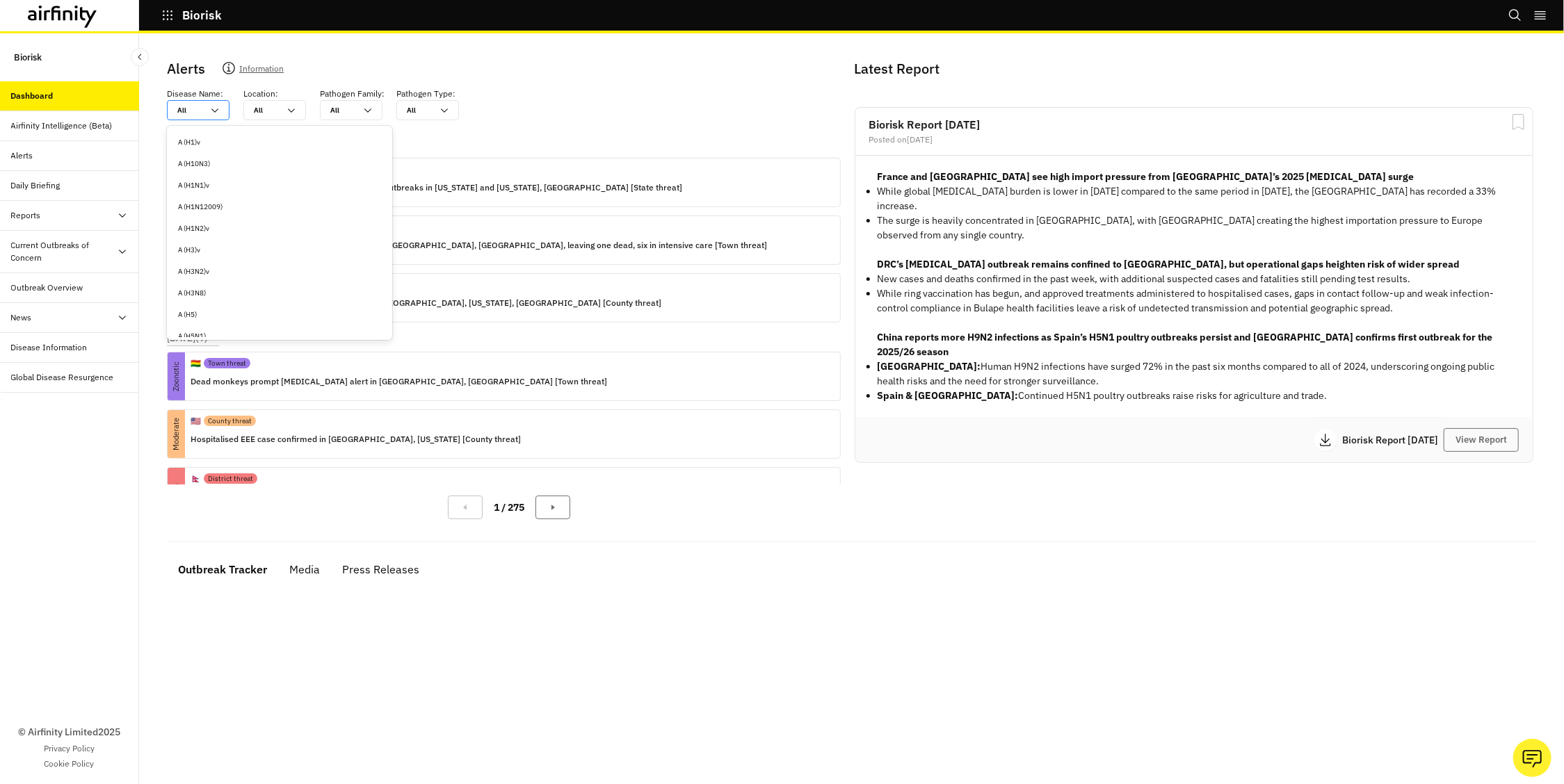
click at [207, 113] on div "All All" at bounding box center [188, 110] width 42 height 19
type input "e"
type input "ea"
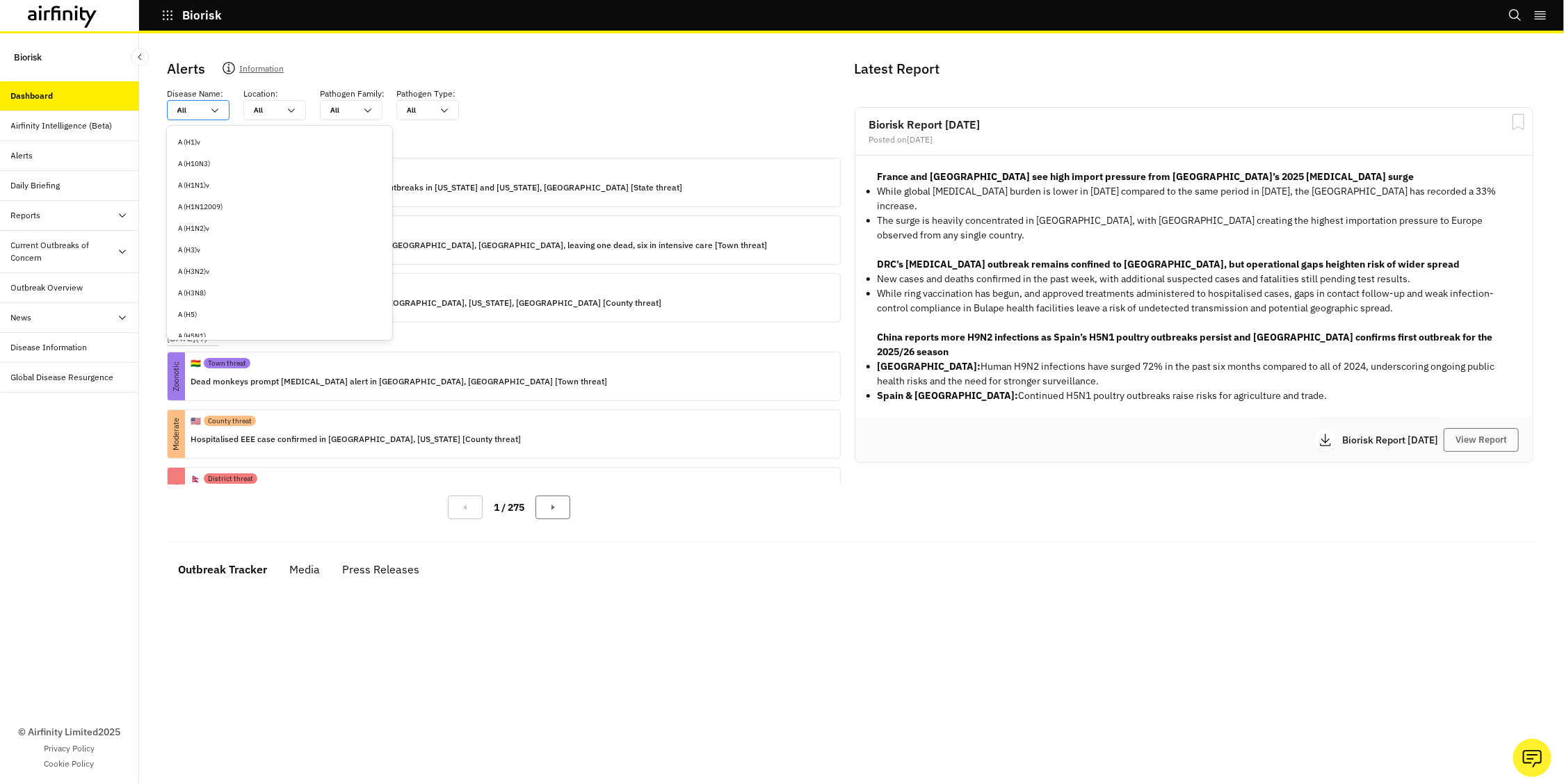
type input "eas"
type input "east"
type input "easte"
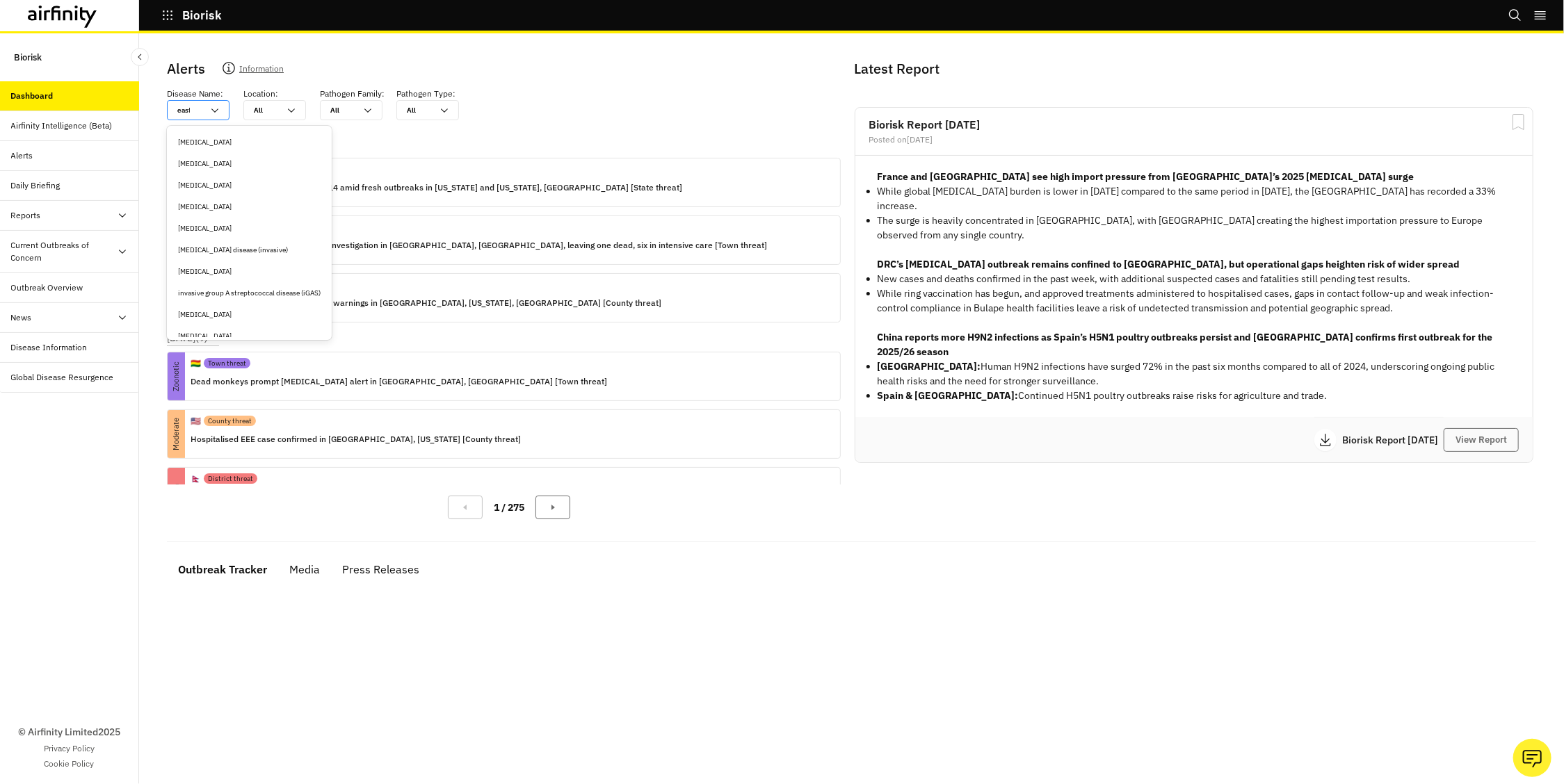
type input "easte"
type input "easter"
click at [216, 140] on div "[MEDICAL_DATA]" at bounding box center [236, 142] width 117 height 10
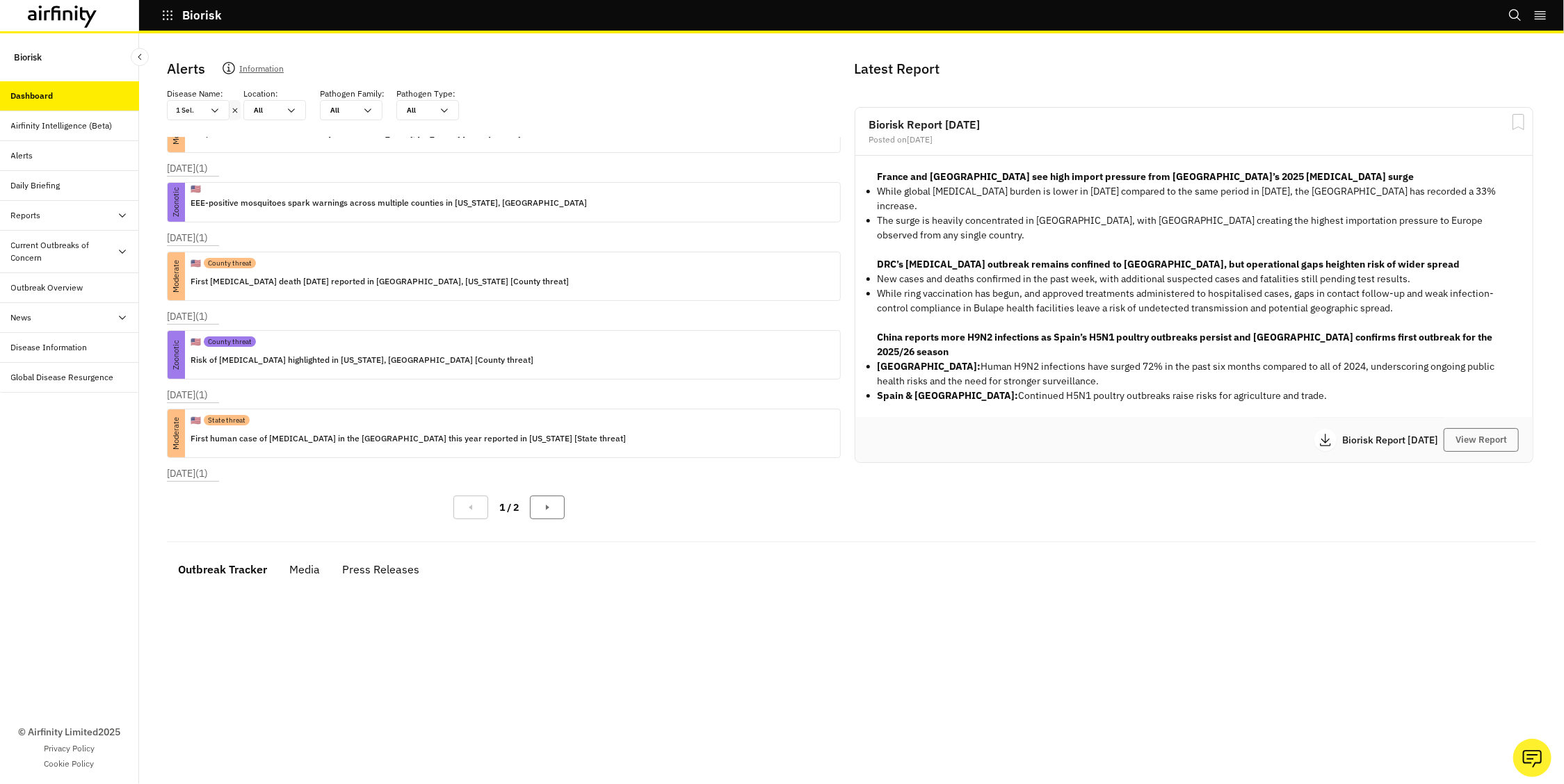
scroll to position [56, 0]
click at [331, 429] on p "First human case of Eastern Equine encephalitis in the US this year reported in…" at bounding box center [408, 436] width 435 height 16
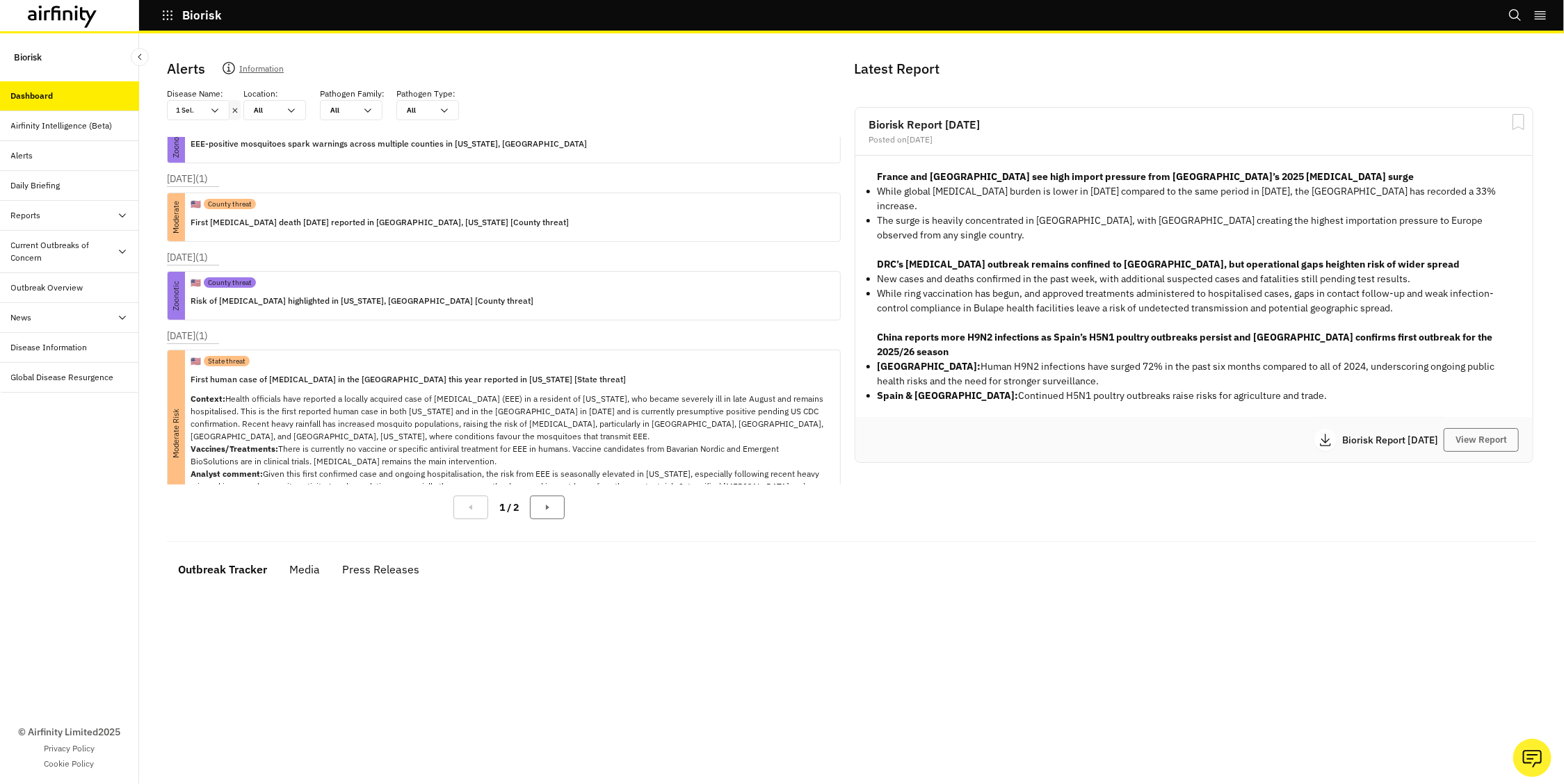
scroll to position [117, 0]
click at [1480, 428] on button "View Report" at bounding box center [1480, 440] width 75 height 24
